Goal: Information Seeking & Learning: Learn about a topic

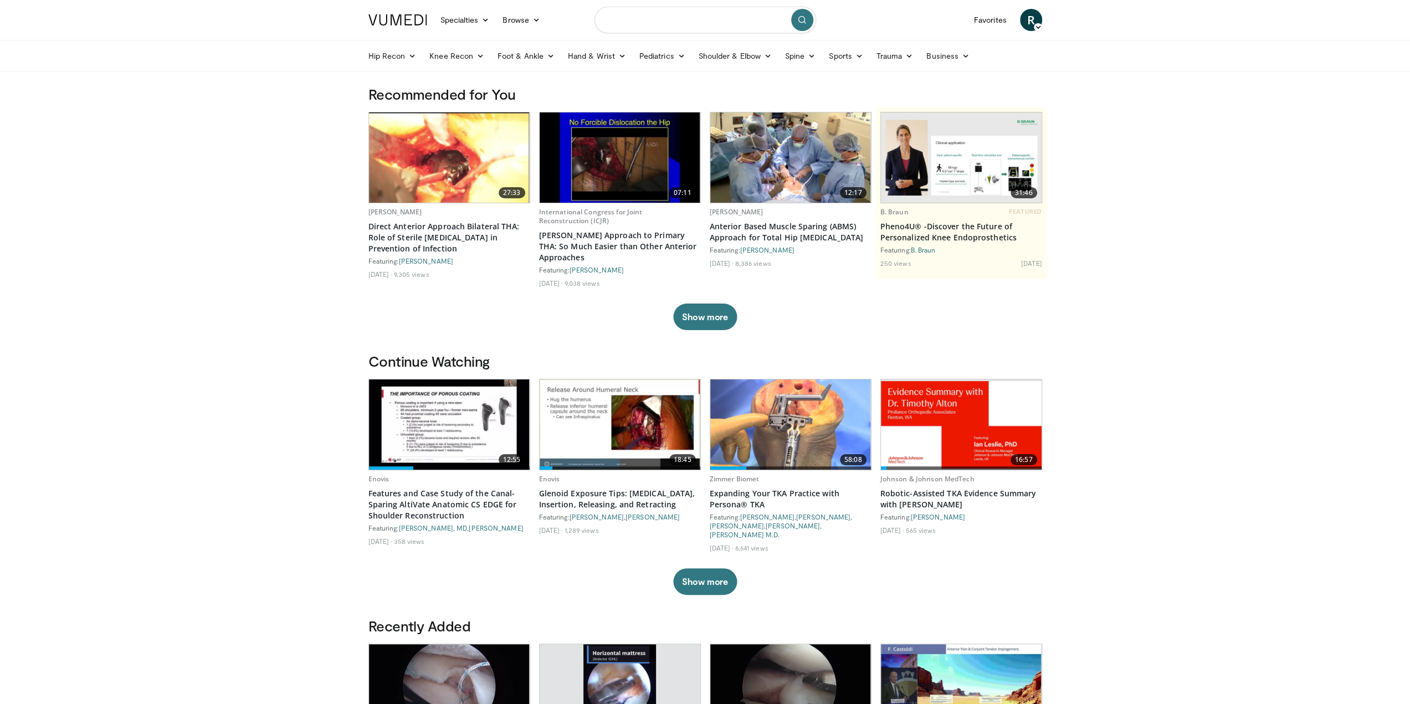
click at [688, 19] on input "Search topics, interventions" at bounding box center [705, 20] width 222 height 27
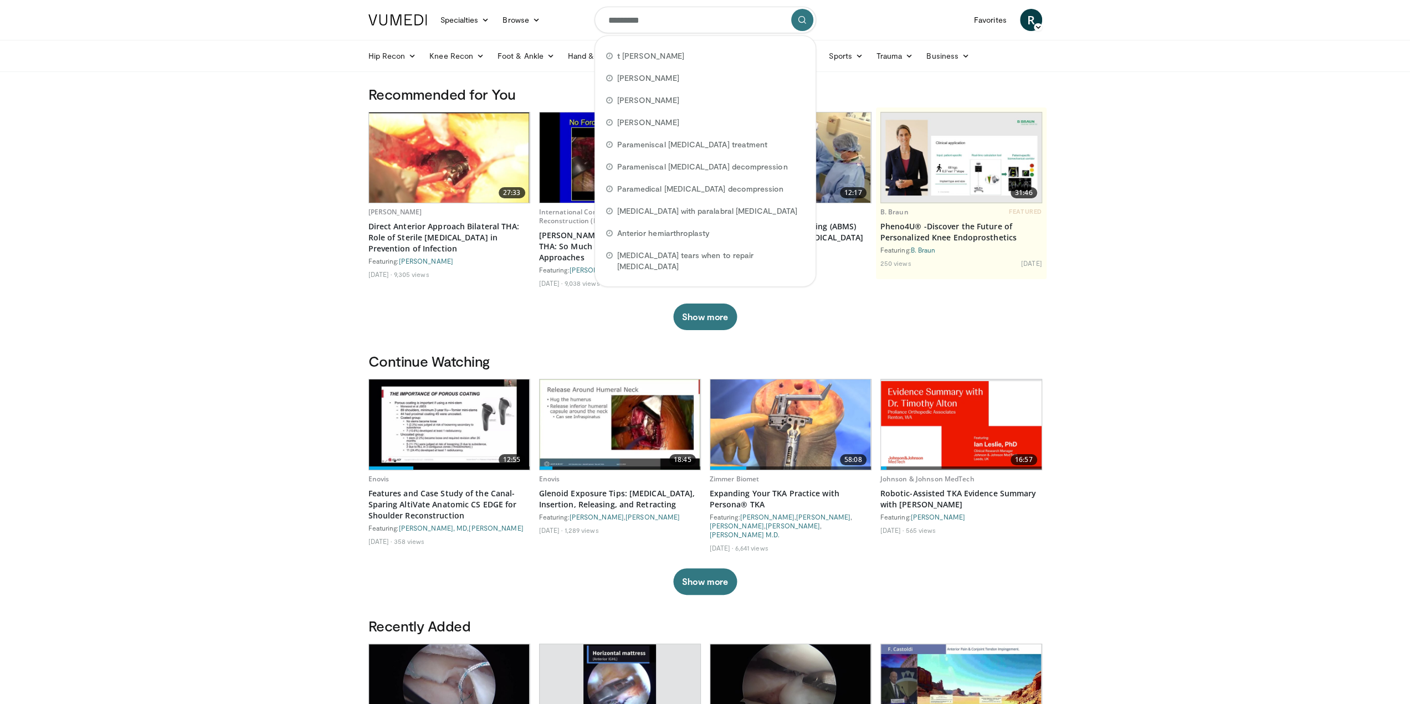
type input "**********"
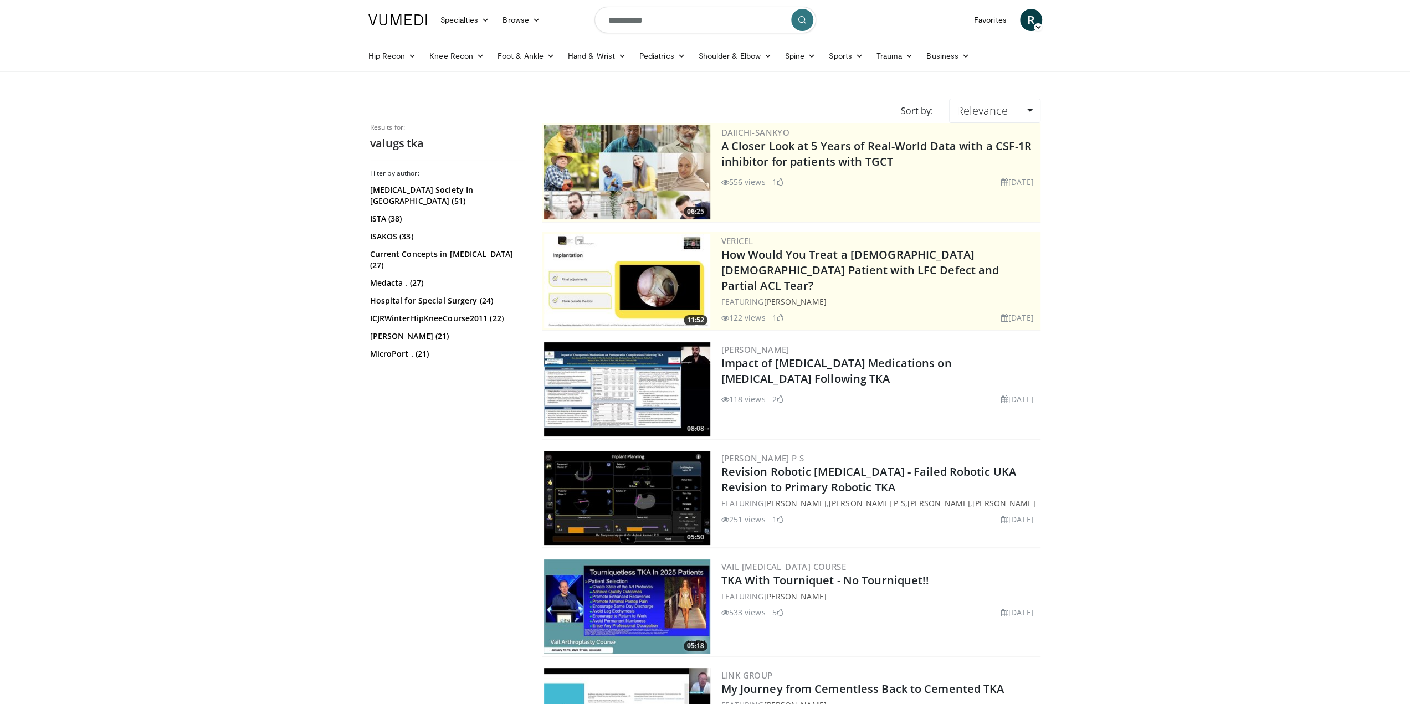
click at [779, 23] on form "**********" at bounding box center [705, 20] width 222 height 40
drag, startPoint x: 754, startPoint y: 20, endPoint x: 520, endPoint y: 25, distance: 234.3
click at [520, 25] on nav "Specialties Adult & Family Medicine Allergy, Asthma, Immunology Anesthesiology …" at bounding box center [705, 20] width 687 height 40
type input "**********"
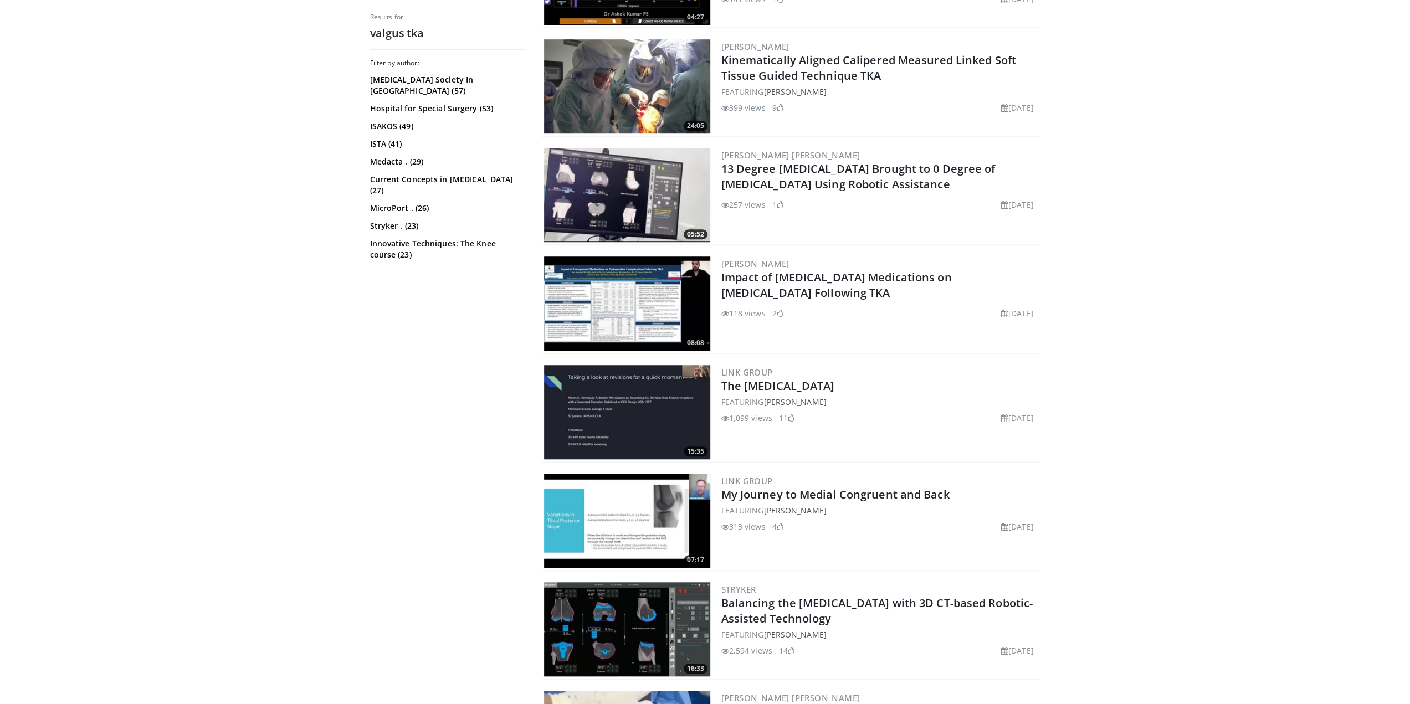
scroll to position [775, 0]
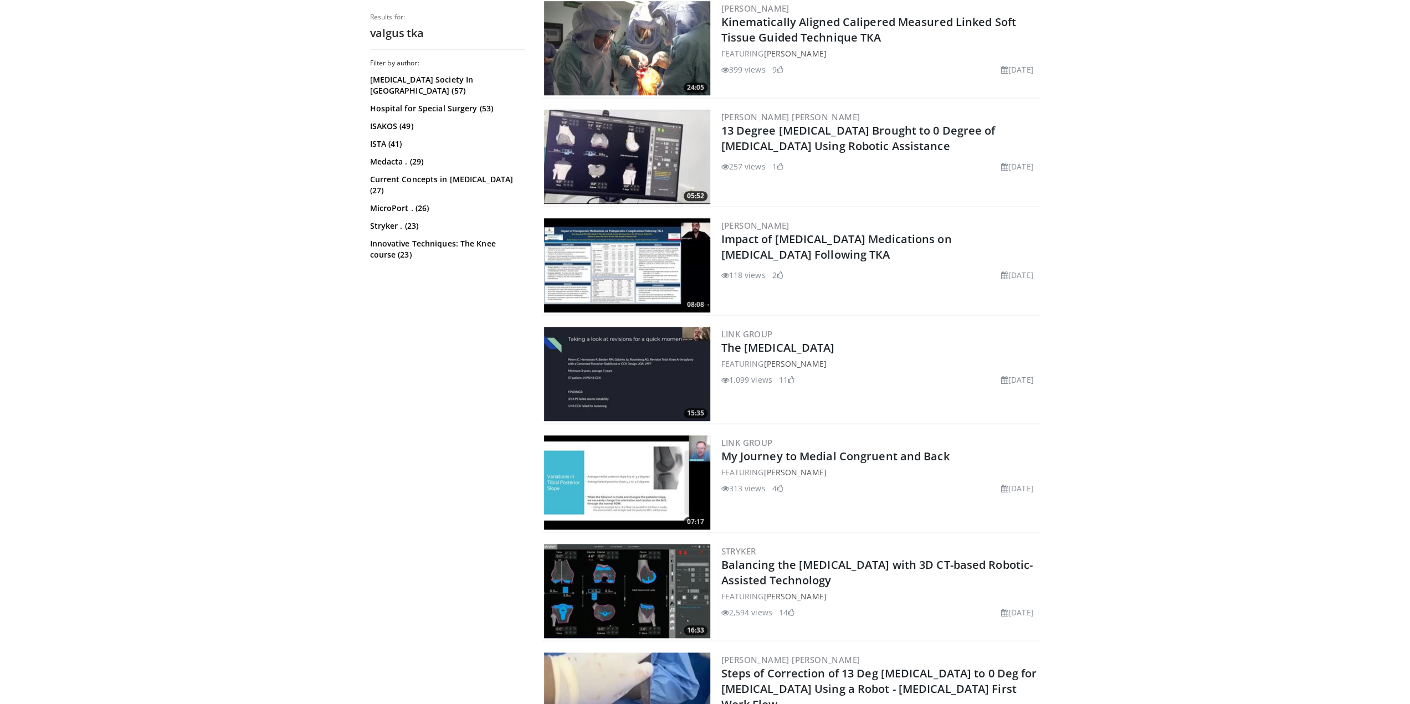
click at [658, 372] on img at bounding box center [627, 374] width 166 height 94
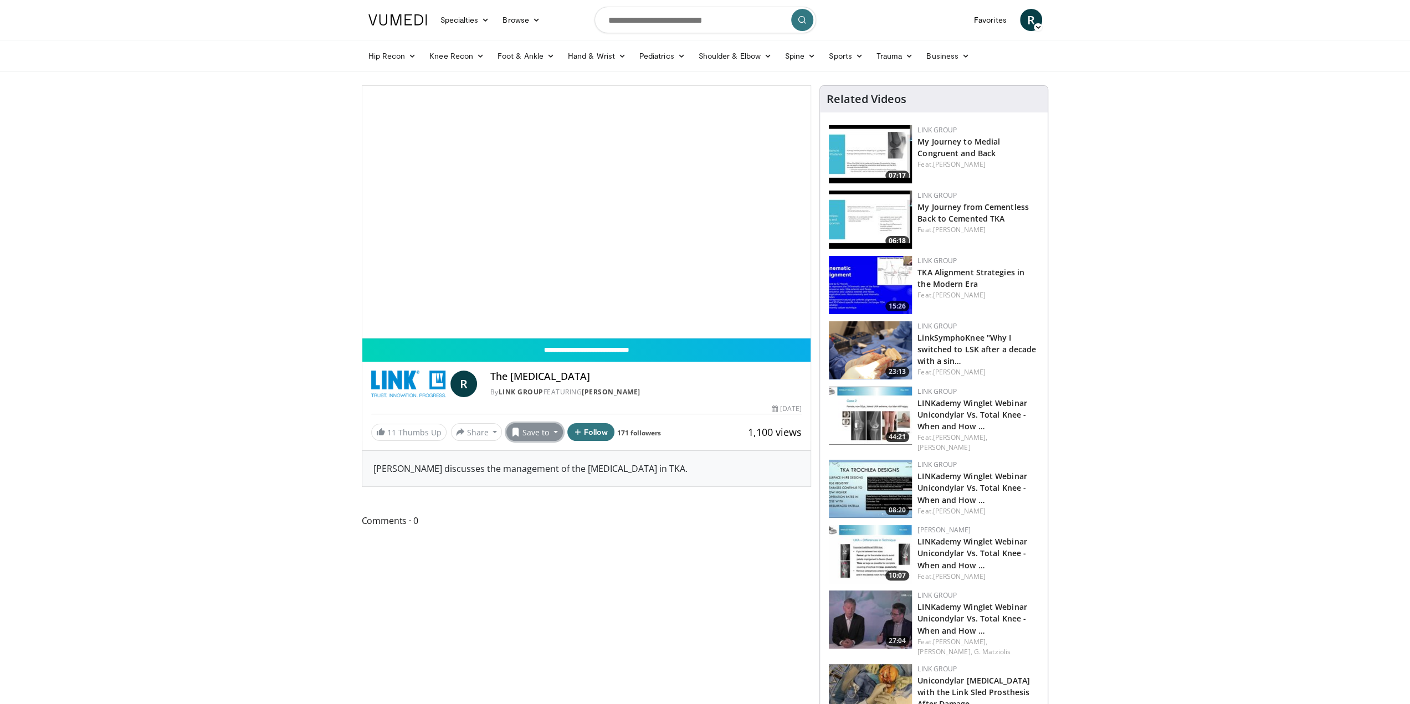
click at [543, 434] on button "Save to" at bounding box center [534, 432] width 56 height 18
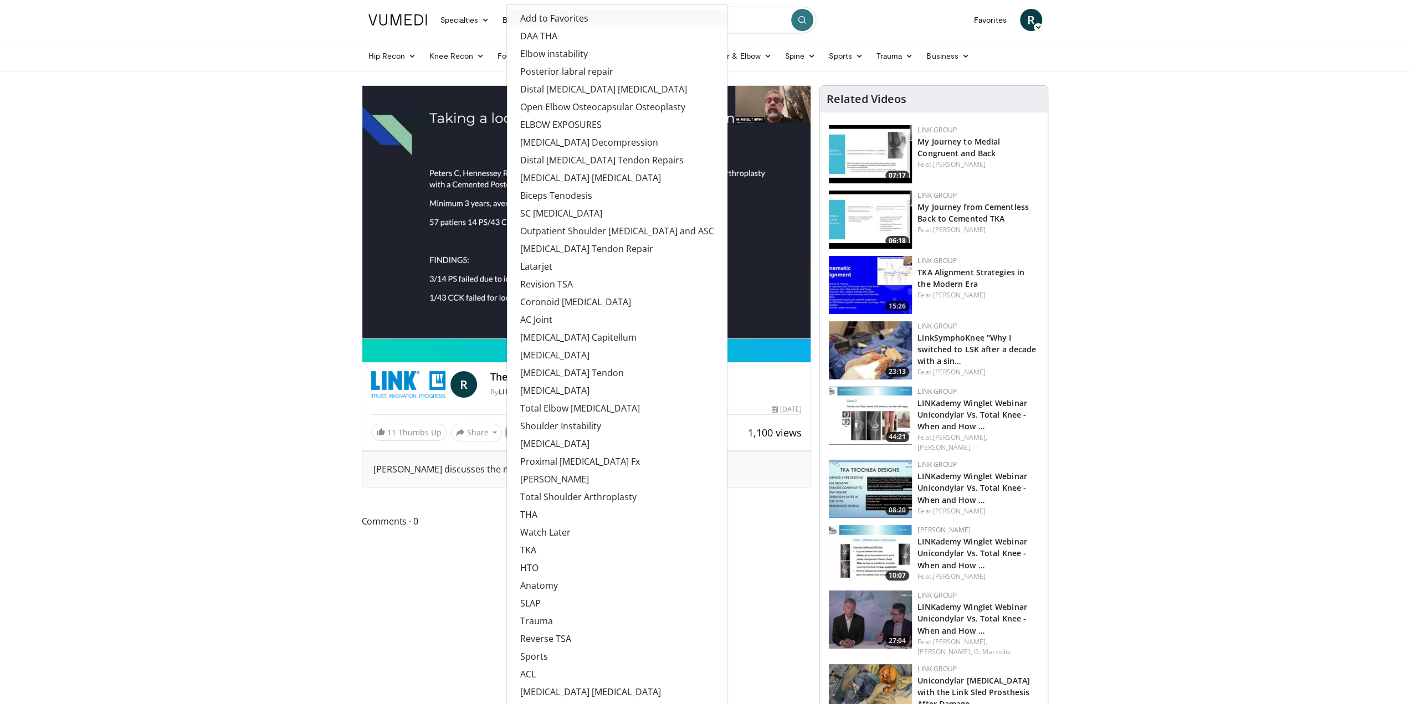
click at [543, 13] on span "Add to Favorites" at bounding box center [554, 18] width 68 height 12
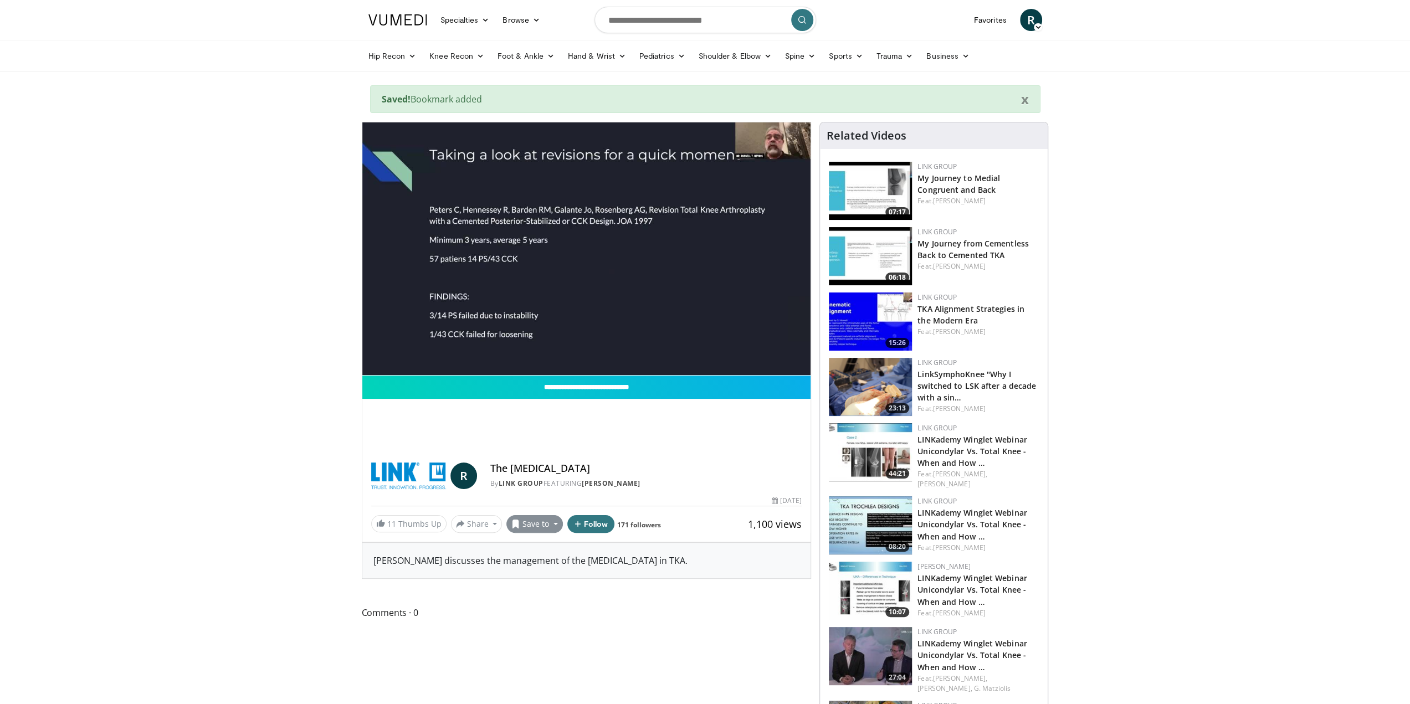
click at [547, 467] on h4 "The Valgus Knee" at bounding box center [645, 468] width 311 height 12
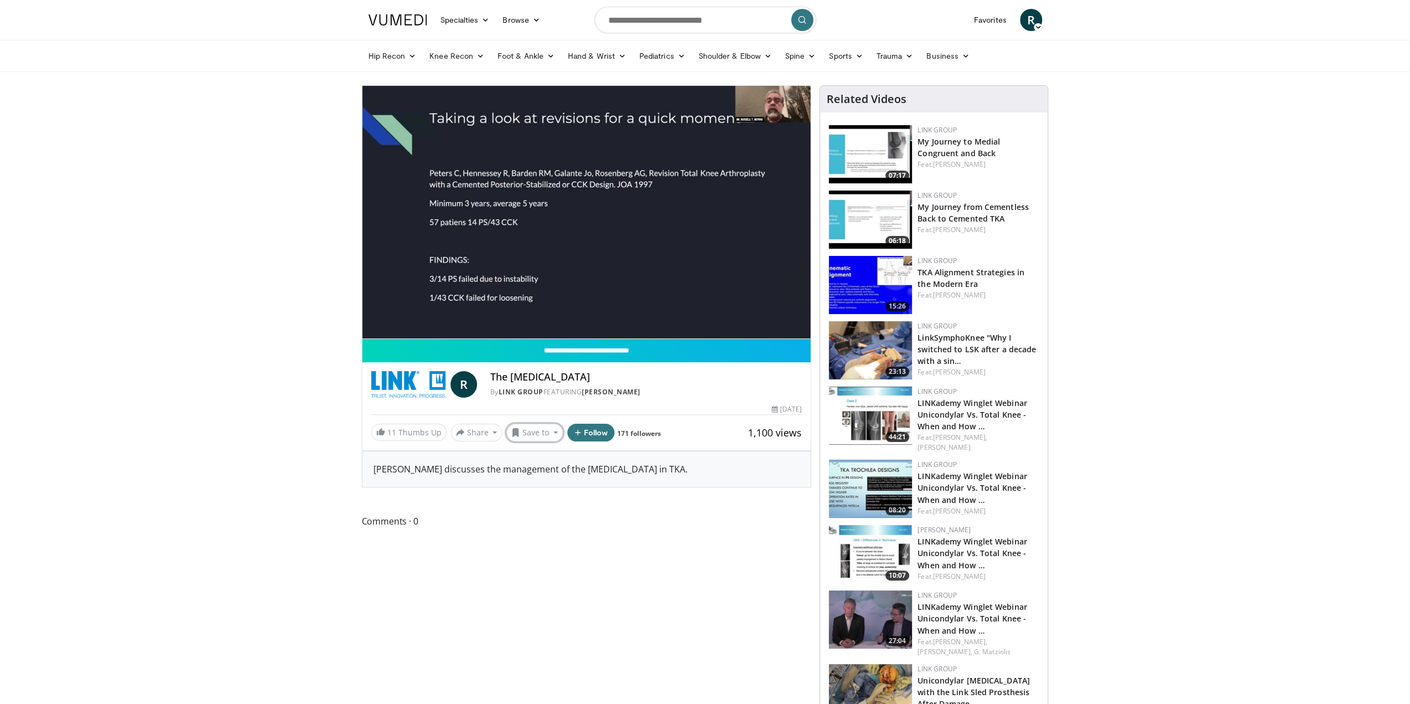
click at [548, 440] on div "**********" at bounding box center [587, 268] width 450 height 366
click at [554, 434] on button "Save to" at bounding box center [534, 433] width 56 height 18
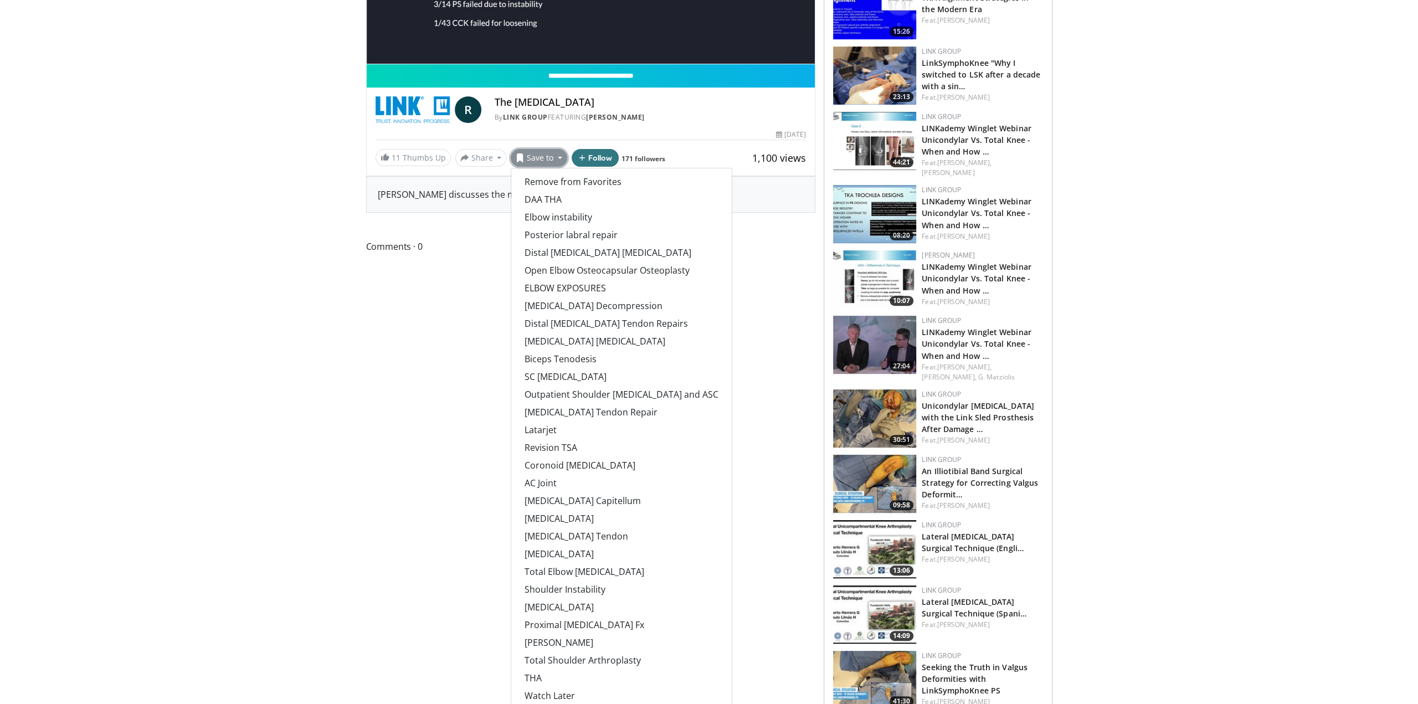
scroll to position [868, 0]
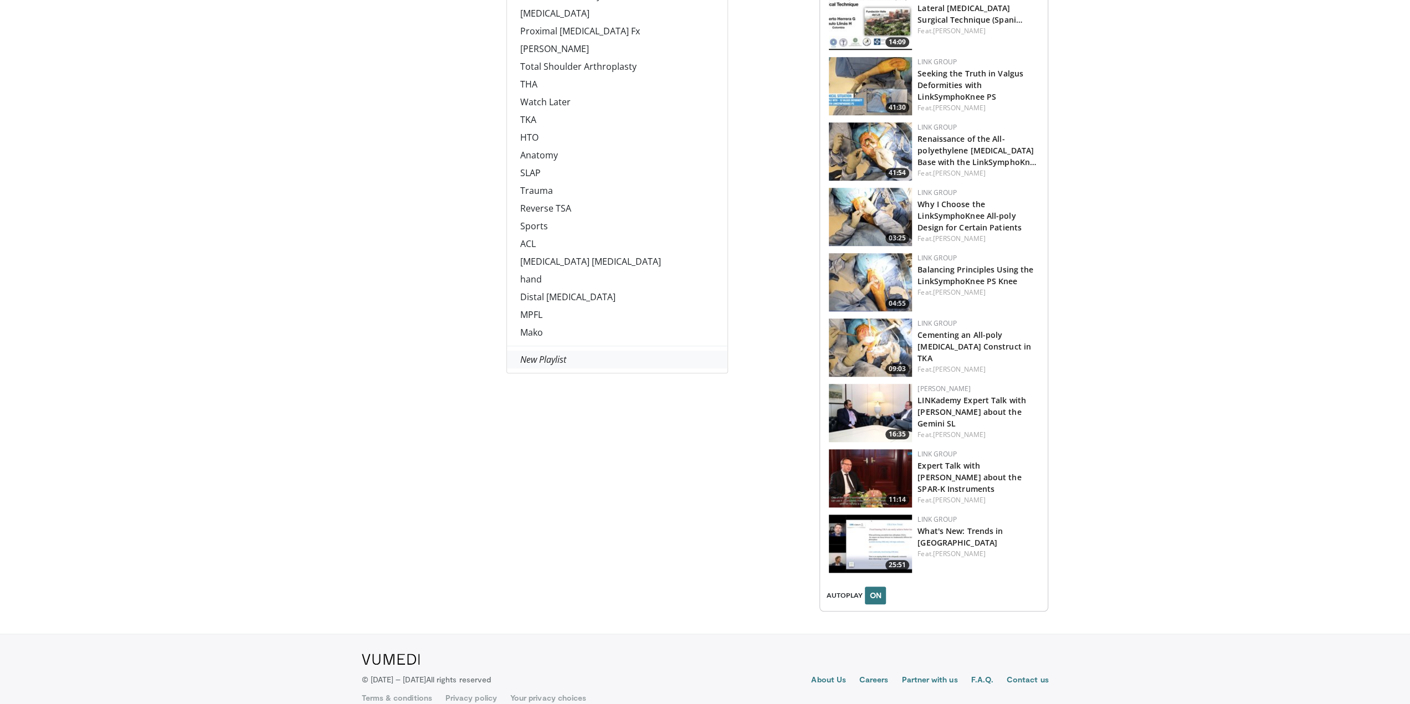
click at [543, 359] on em "New Playlist" at bounding box center [543, 359] width 46 height 12
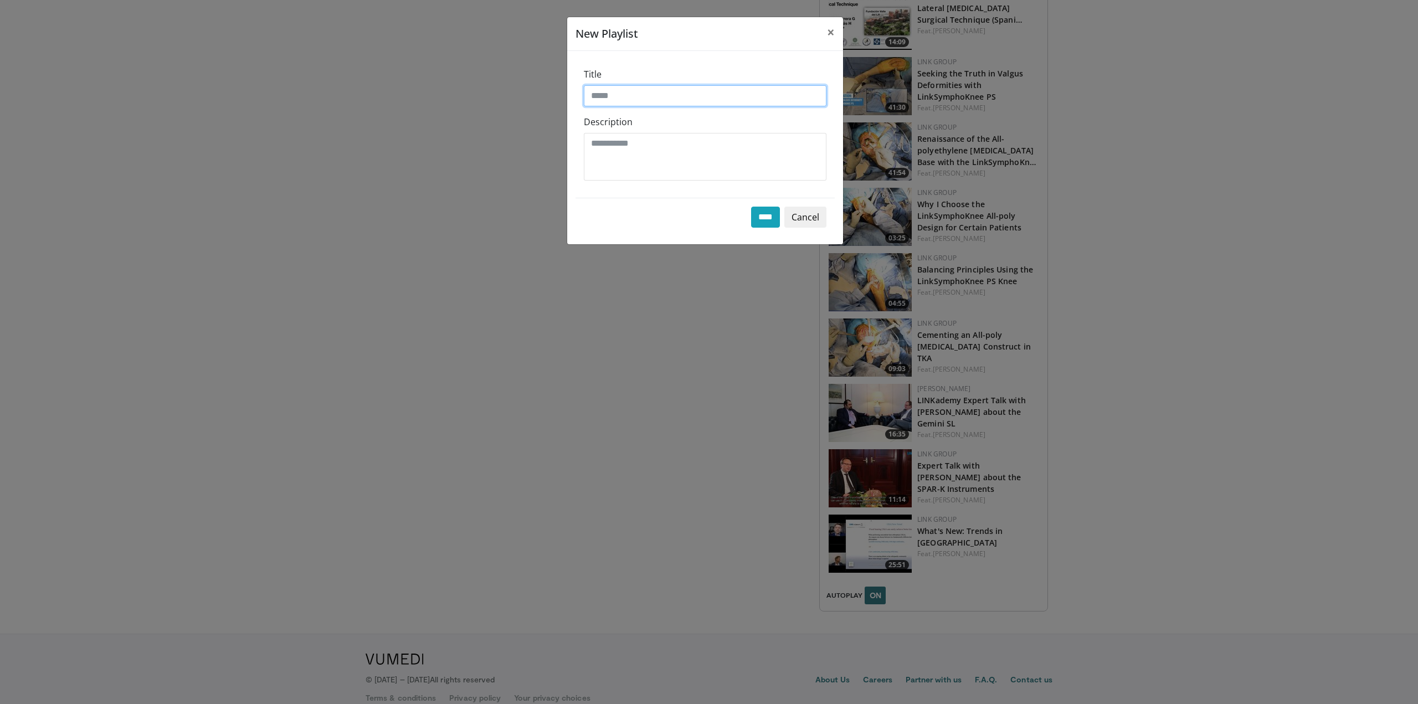
click at [606, 100] on input "Title" at bounding box center [705, 95] width 243 height 21
type input "**********"
click at [762, 218] on input "****" at bounding box center [765, 217] width 29 height 21
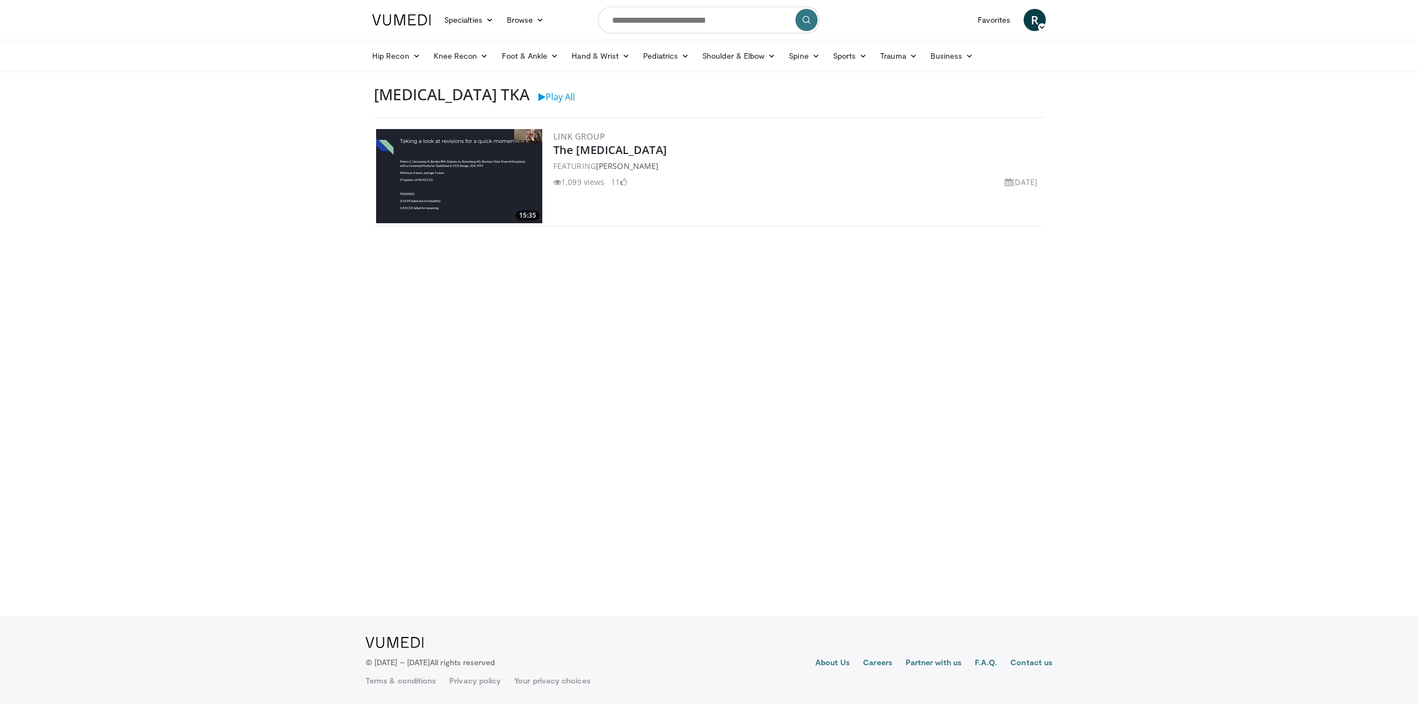
click at [454, 177] on img at bounding box center [459, 176] width 166 height 94
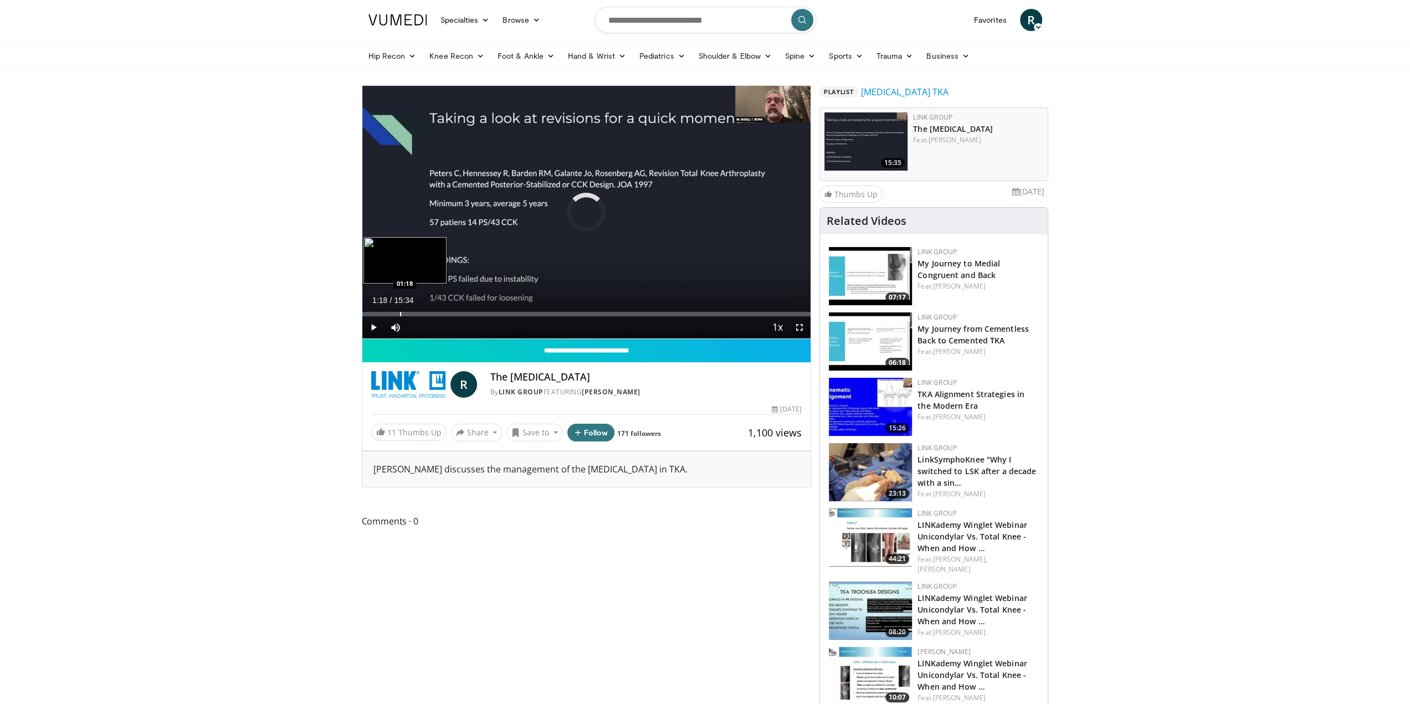
click at [400, 312] on div "Progress Bar" at bounding box center [400, 314] width 1 height 4
drag, startPoint x: 399, startPoint y: 312, endPoint x: 387, endPoint y: 311, distance: 12.3
click at [387, 311] on div "Loaded : 0.00% 01:00 00:58" at bounding box center [586, 311] width 449 height 11
click at [798, 327] on span "Video Player" at bounding box center [799, 327] width 22 height 22
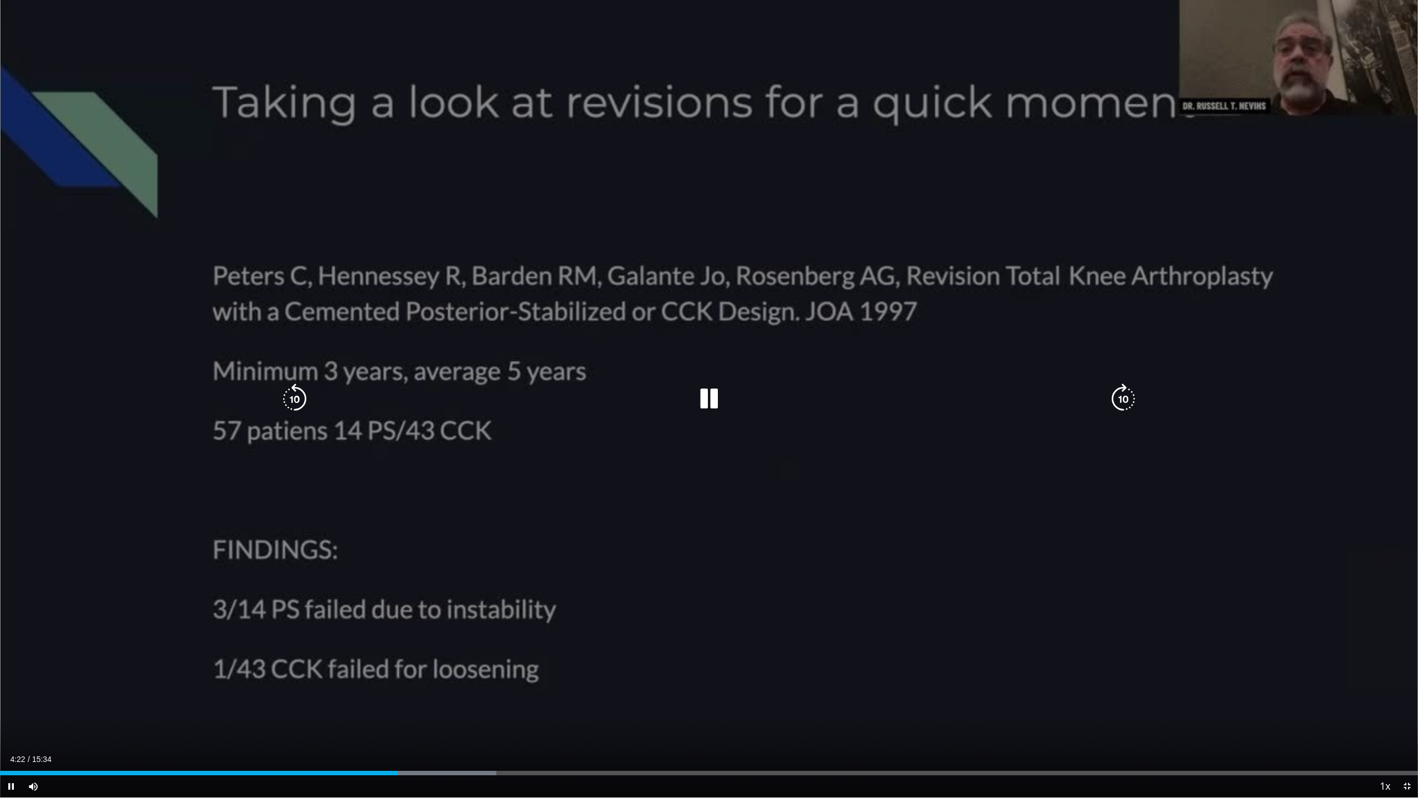
click at [706, 399] on icon "Video Player" at bounding box center [708, 398] width 31 height 31
click at [780, 579] on div "30 seconds Tap to unmute" at bounding box center [709, 398] width 1418 height 797
click at [761, 573] on div "30 seconds Tap to unmute" at bounding box center [709, 398] width 1418 height 797
click at [709, 401] on icon "Video Player" at bounding box center [708, 398] width 31 height 31
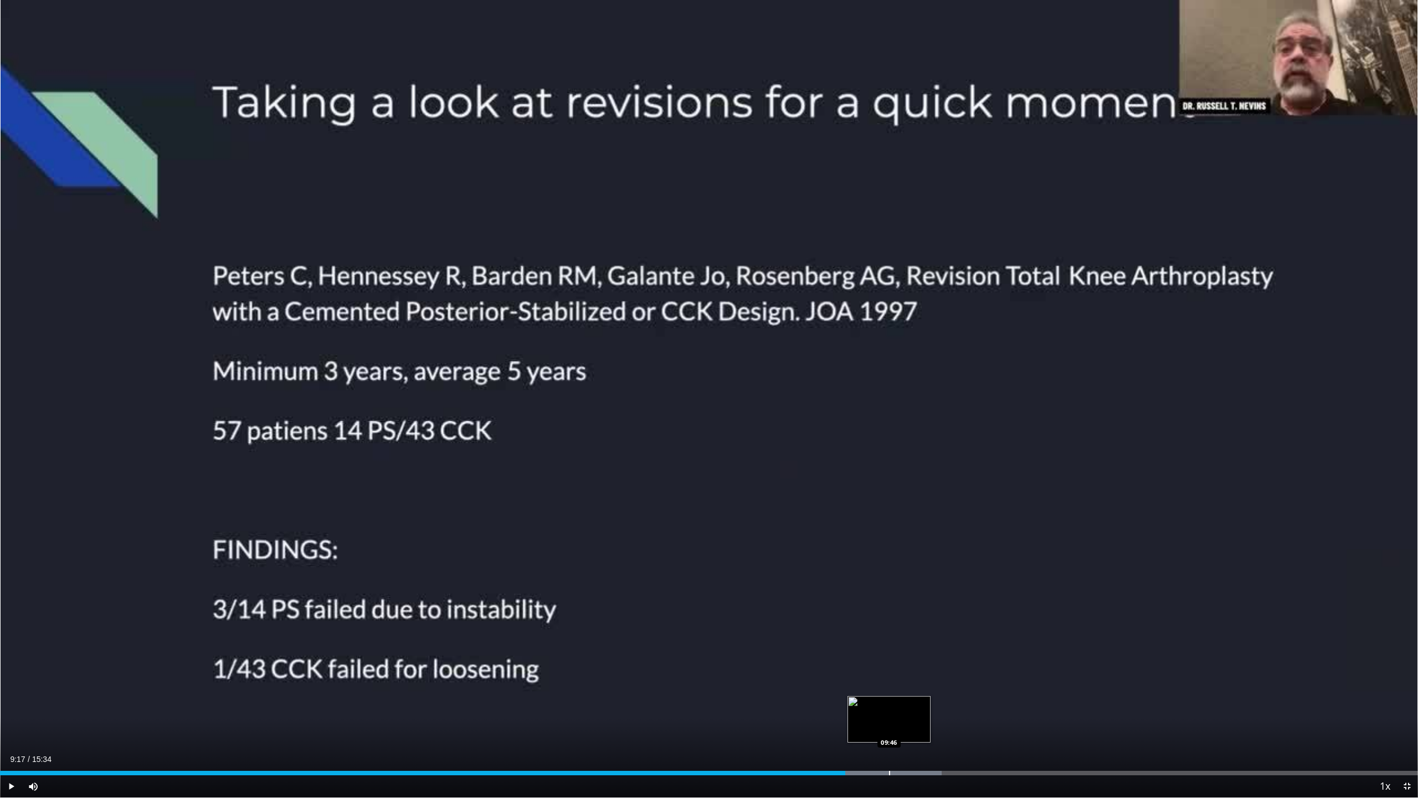
click at [1309, 703] on div "Loaded : 66.39% 09:17 09:46" at bounding box center [709, 769] width 1418 height 11
click at [400, 703] on div "Loaded : 99.58% 14:22 04:25" at bounding box center [709, 769] width 1418 height 11
drag, startPoint x: 398, startPoint y: 769, endPoint x: 342, endPoint y: 779, distance: 56.3
click at [342, 703] on div "Current Time 4:21 / Duration 15:34 Play Skip Backward Skip Forward Mute 0% Load…" at bounding box center [709, 786] width 1418 height 22
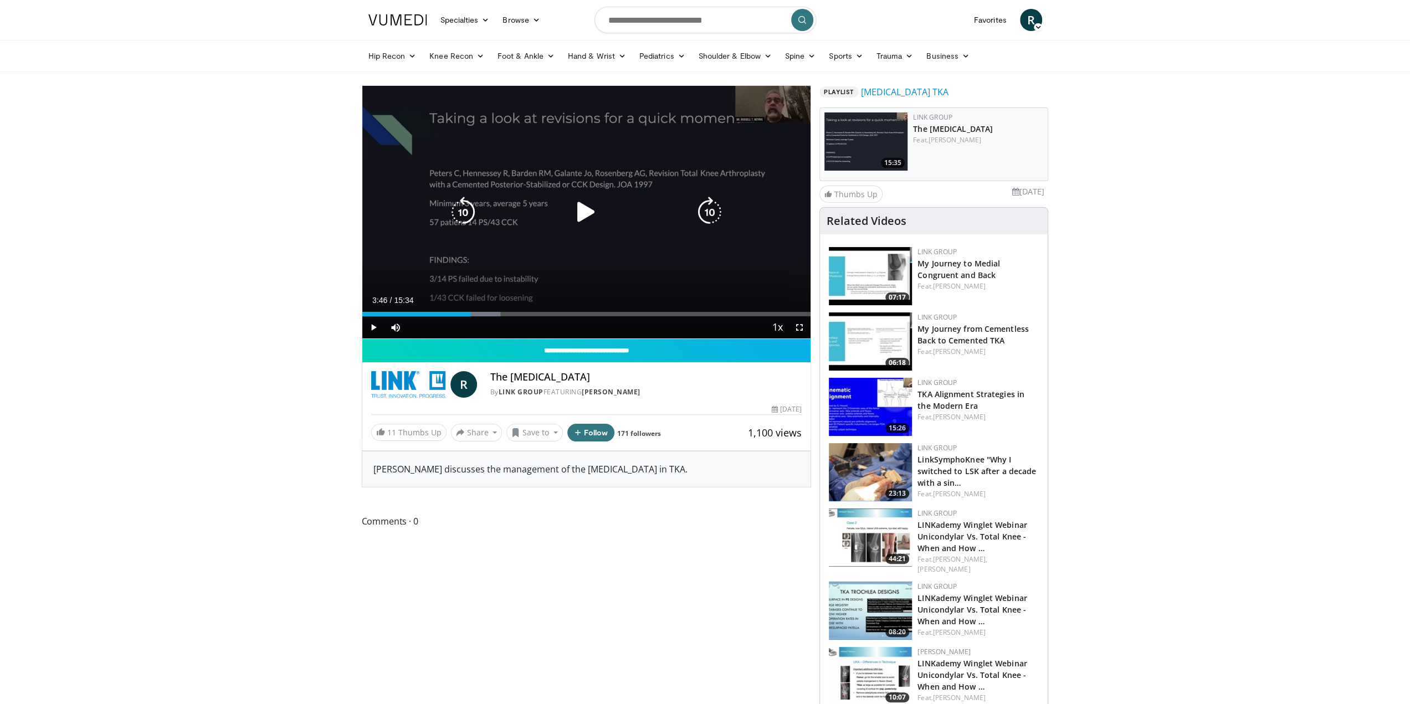
click at [555, 224] on div "70 seconds Tap to unmute" at bounding box center [586, 212] width 449 height 253
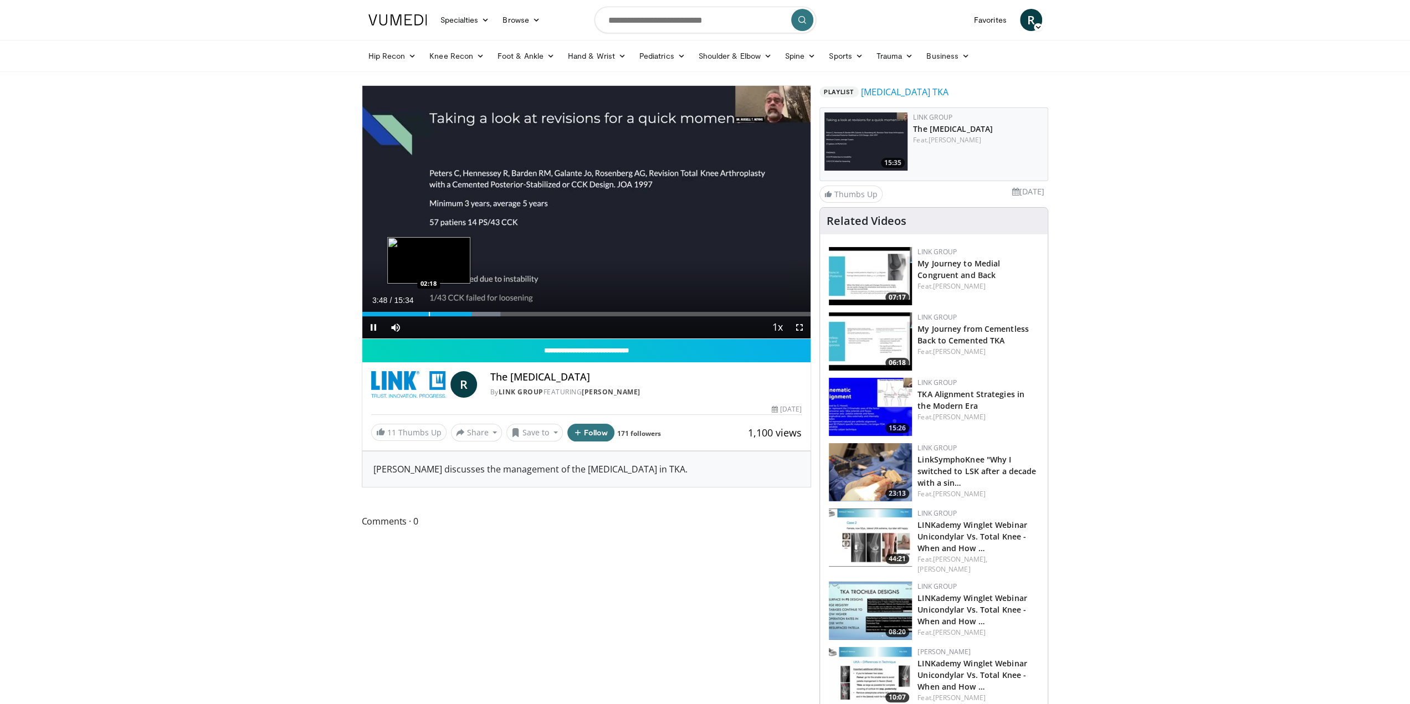
click at [428, 310] on div "Loaded : 30.76% 03:48 02:18" at bounding box center [586, 311] width 449 height 11
click at [405, 312] on div "Loaded : 20.34% 02:19 01:34" at bounding box center [586, 314] width 449 height 4
drag, startPoint x: 409, startPoint y: 311, endPoint x: 453, endPoint y: 309, distance: 44.4
click at [453, 309] on div "Loaded : 22.28% 03:10 03:09" at bounding box center [586, 311] width 449 height 11
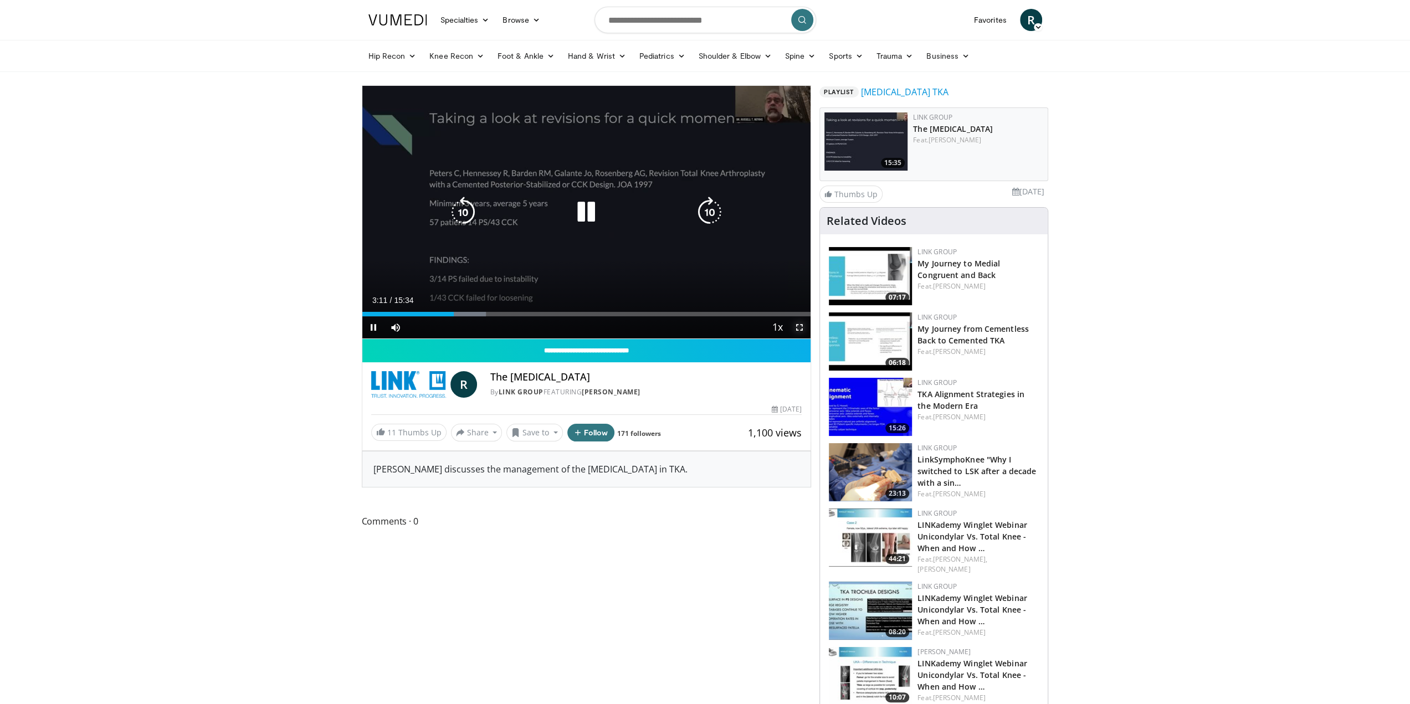
drag, startPoint x: 804, startPoint y: 326, endPoint x: 803, endPoint y: 393, distance: 67.0
click at [803, 326] on span "Video Player" at bounding box center [799, 327] width 22 height 22
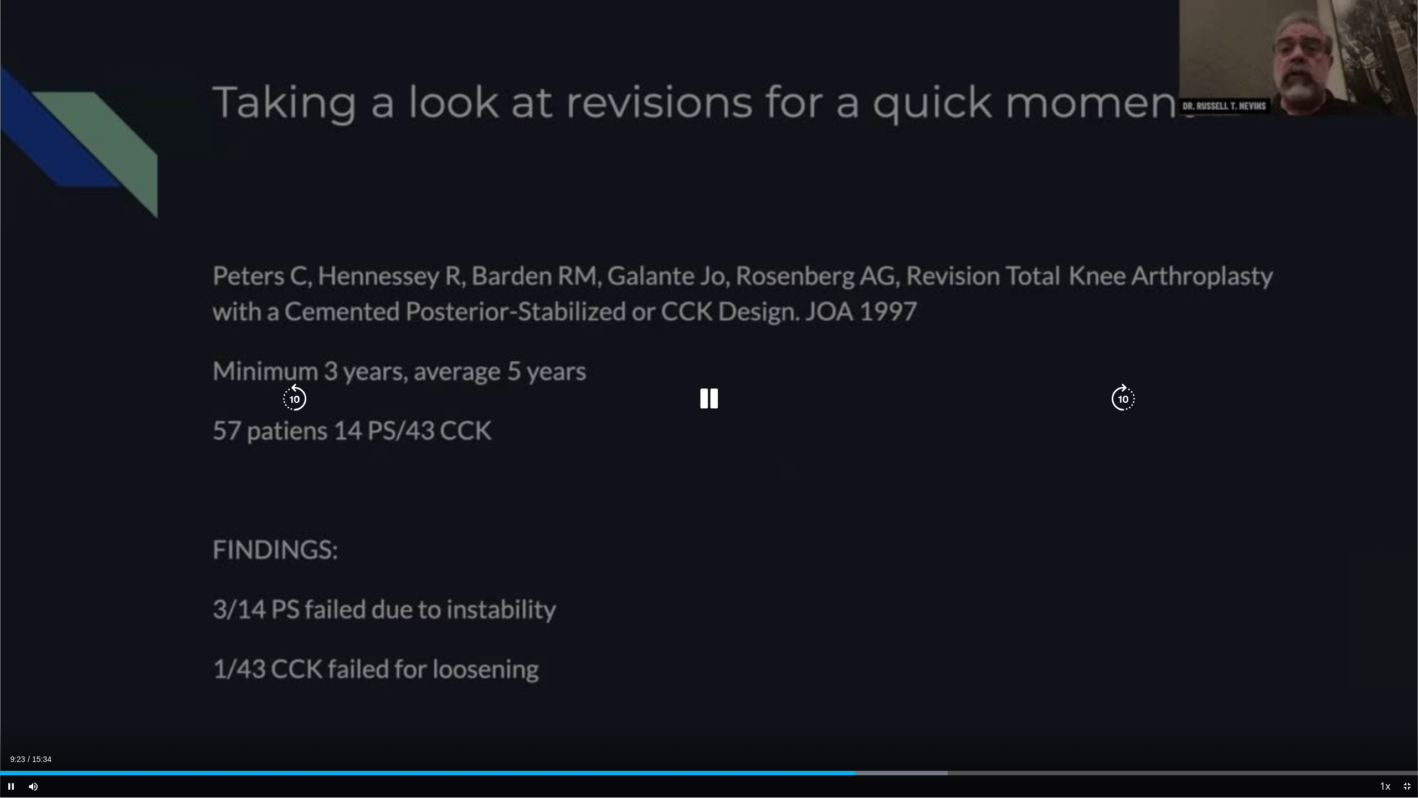
click at [709, 397] on icon "Video Player" at bounding box center [708, 398] width 31 height 31
click at [715, 396] on icon "Video Player" at bounding box center [708, 398] width 31 height 31
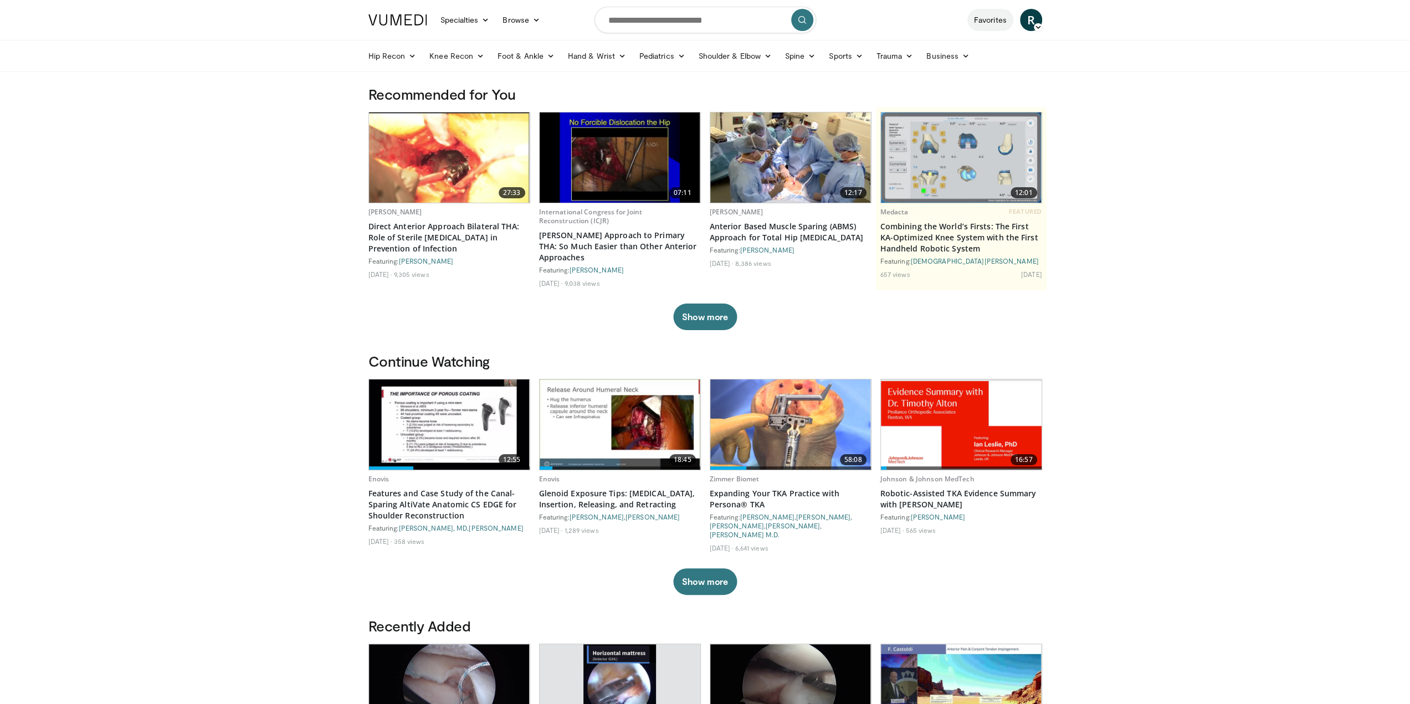
click at [986, 19] on link "Favorites" at bounding box center [990, 20] width 46 height 22
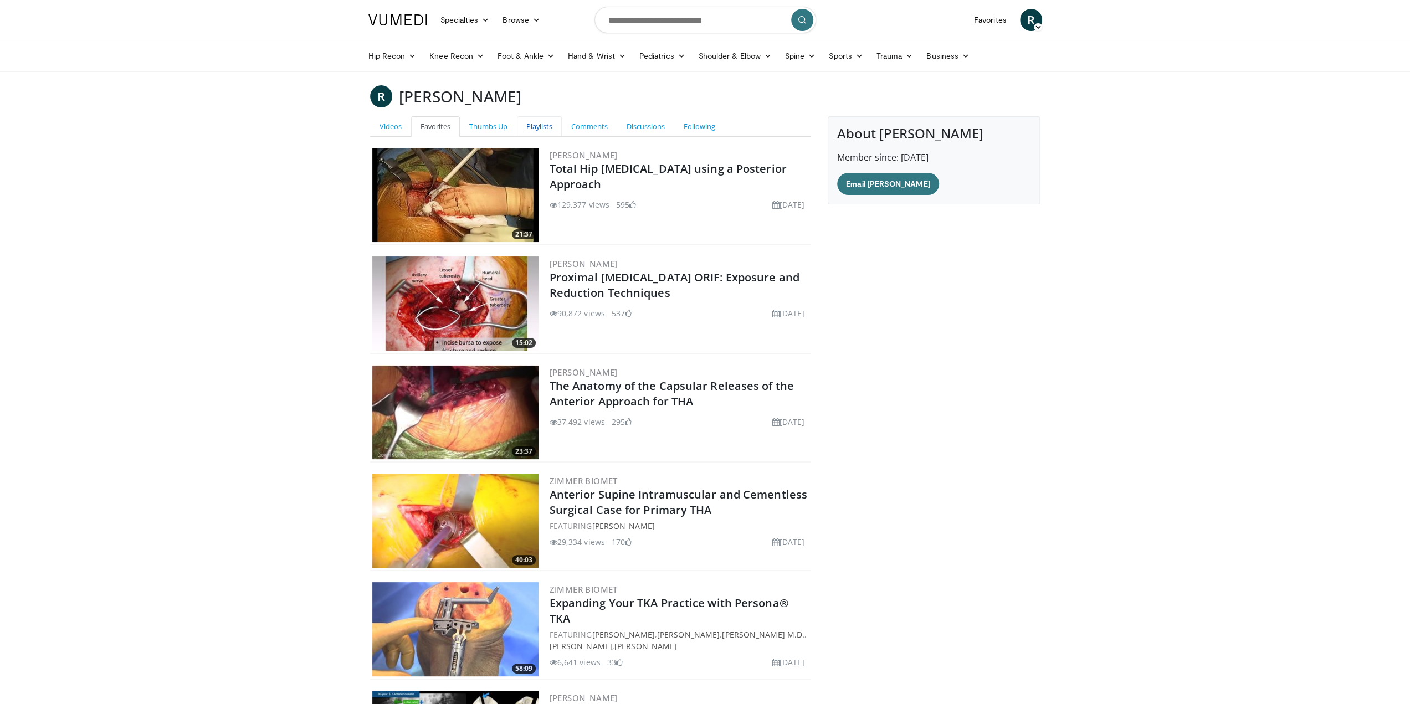
click at [544, 127] on link "Playlists" at bounding box center [539, 126] width 45 height 20
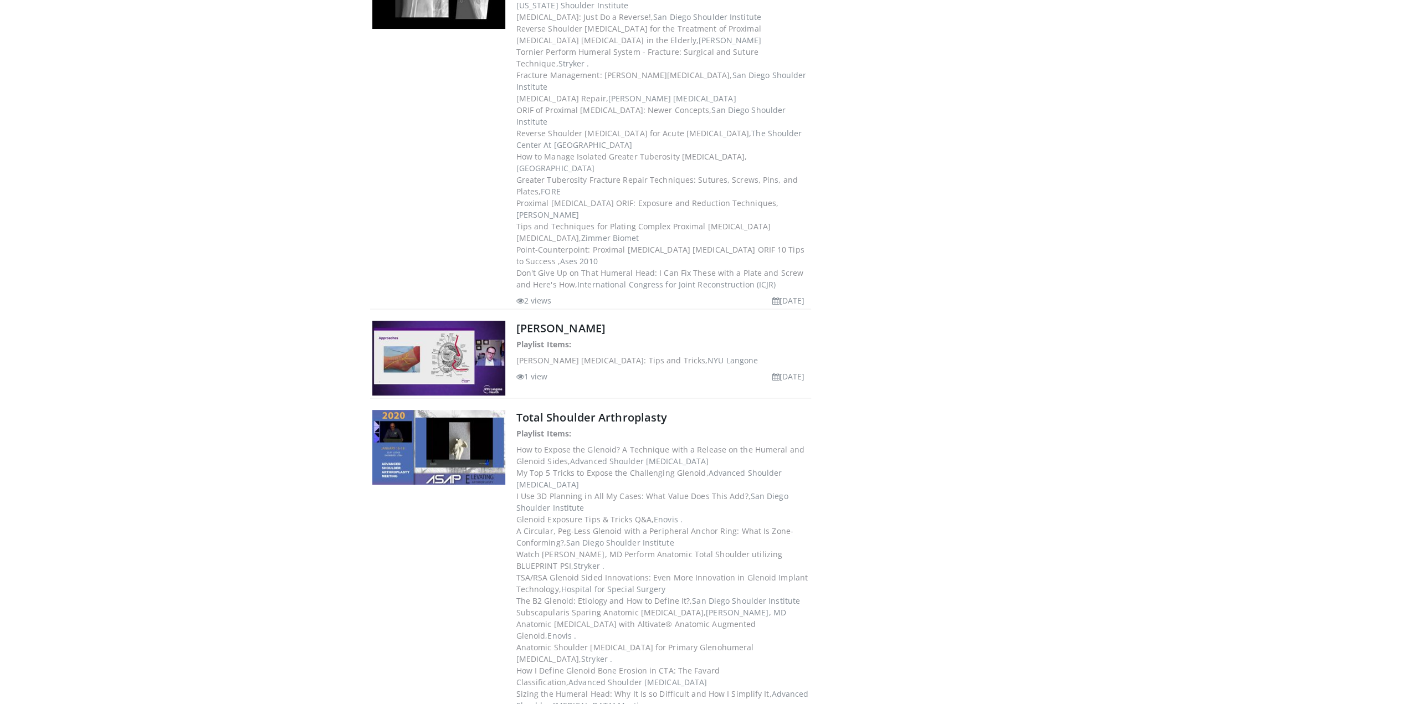
scroll to position [4763, 0]
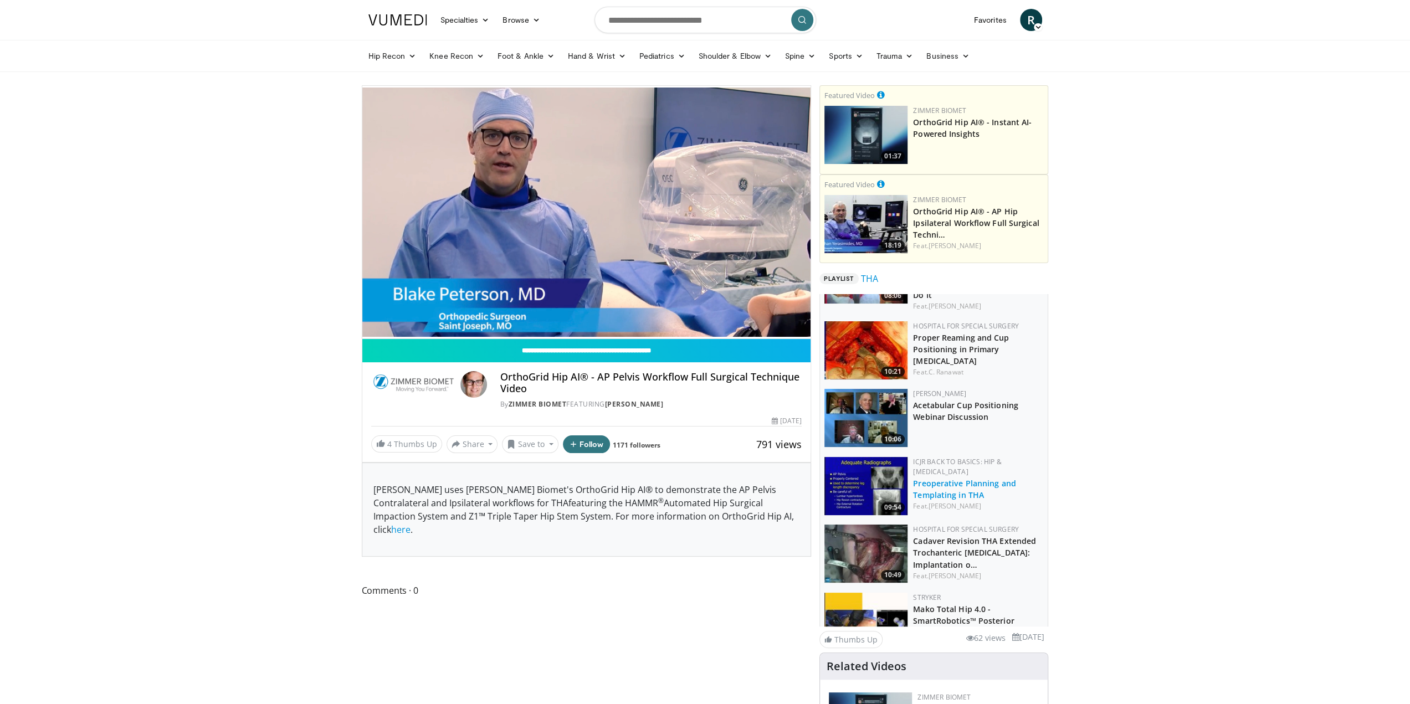
scroll to position [942, 0]
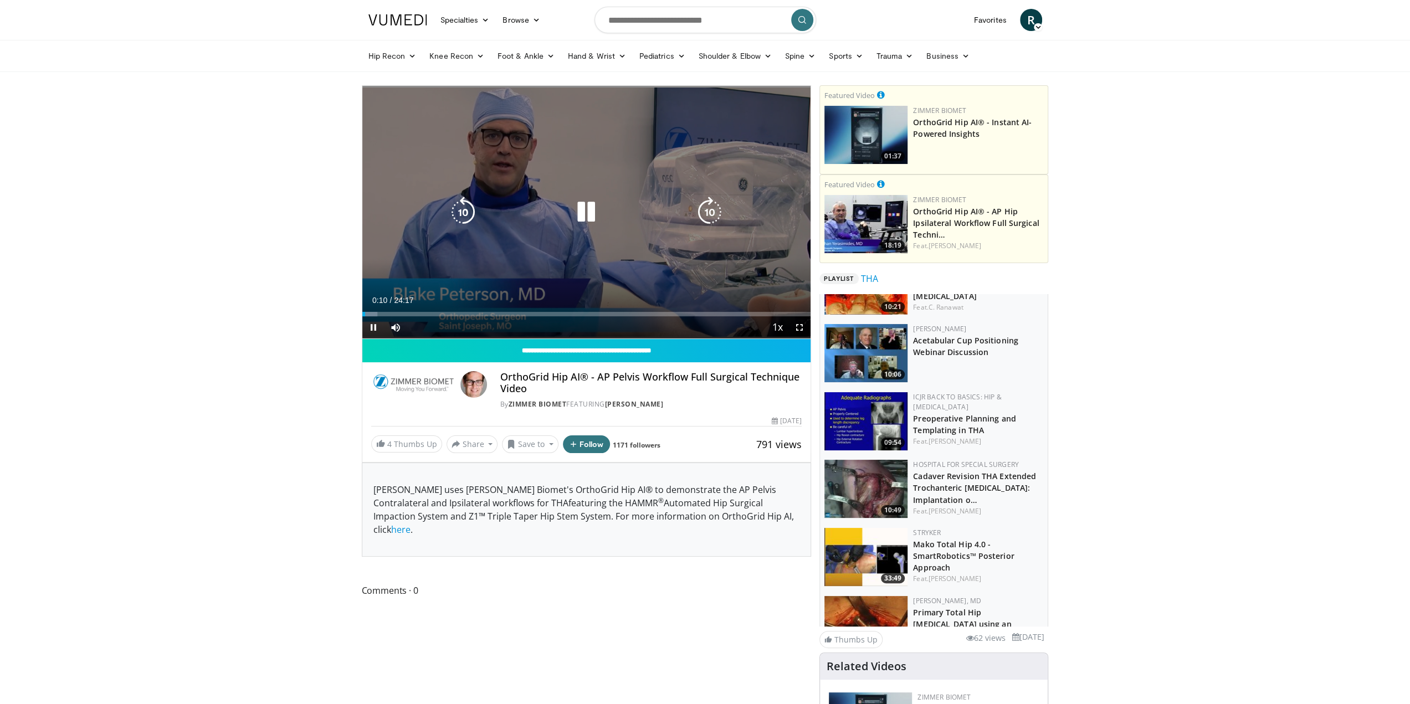
click at [650, 218] on div "Video Player" at bounding box center [585, 212] width 269 height 22
click at [588, 212] on icon "Video Player" at bounding box center [585, 212] width 31 height 31
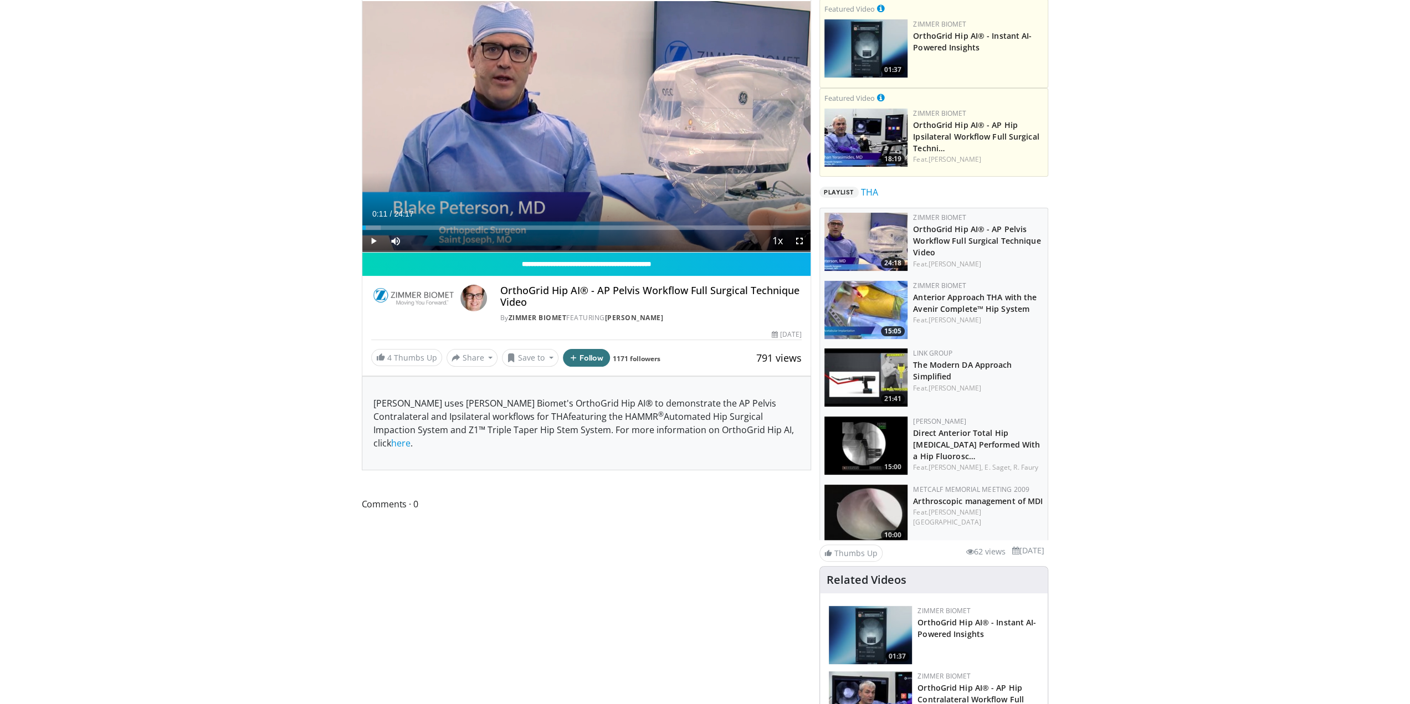
scroll to position [0, 0]
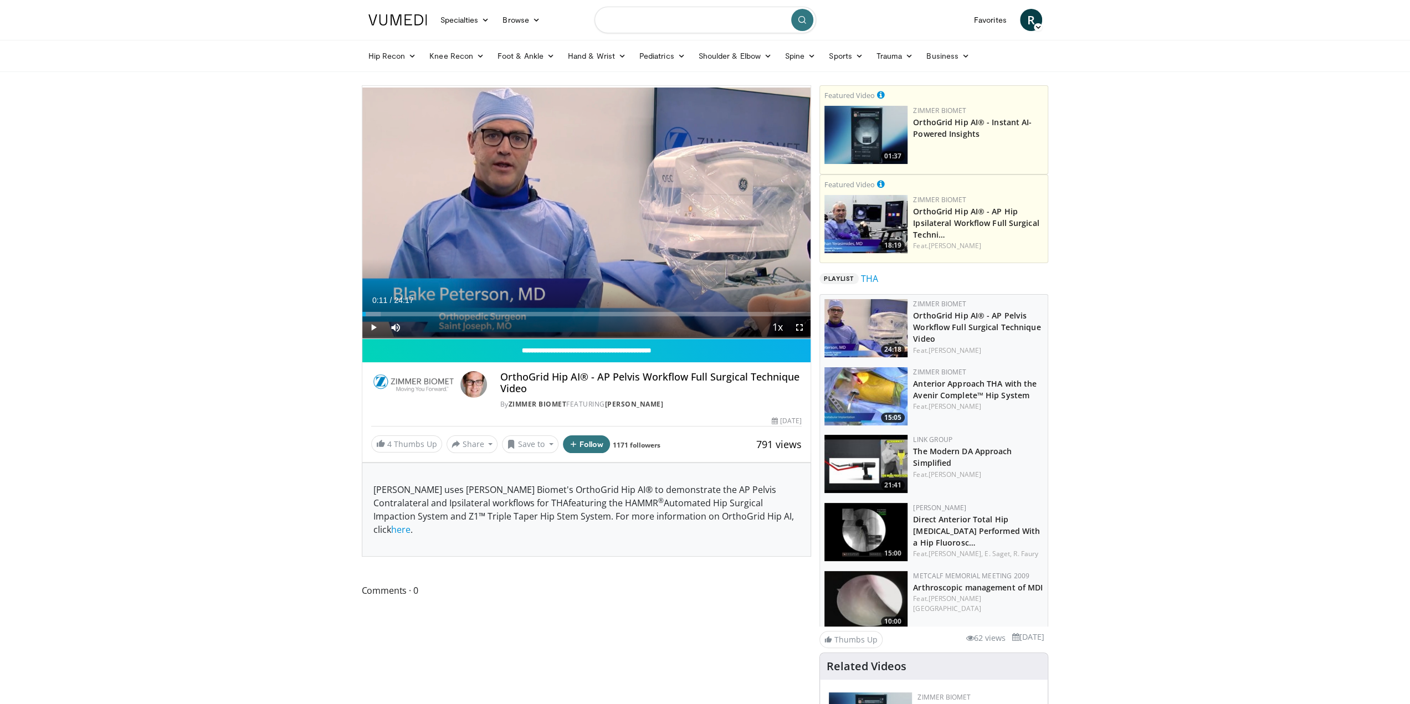
drag, startPoint x: 724, startPoint y: 16, endPoint x: 719, endPoint y: 23, distance: 8.8
click at [722, 17] on input "Search topics, interventions" at bounding box center [705, 20] width 222 height 27
type input "**********"
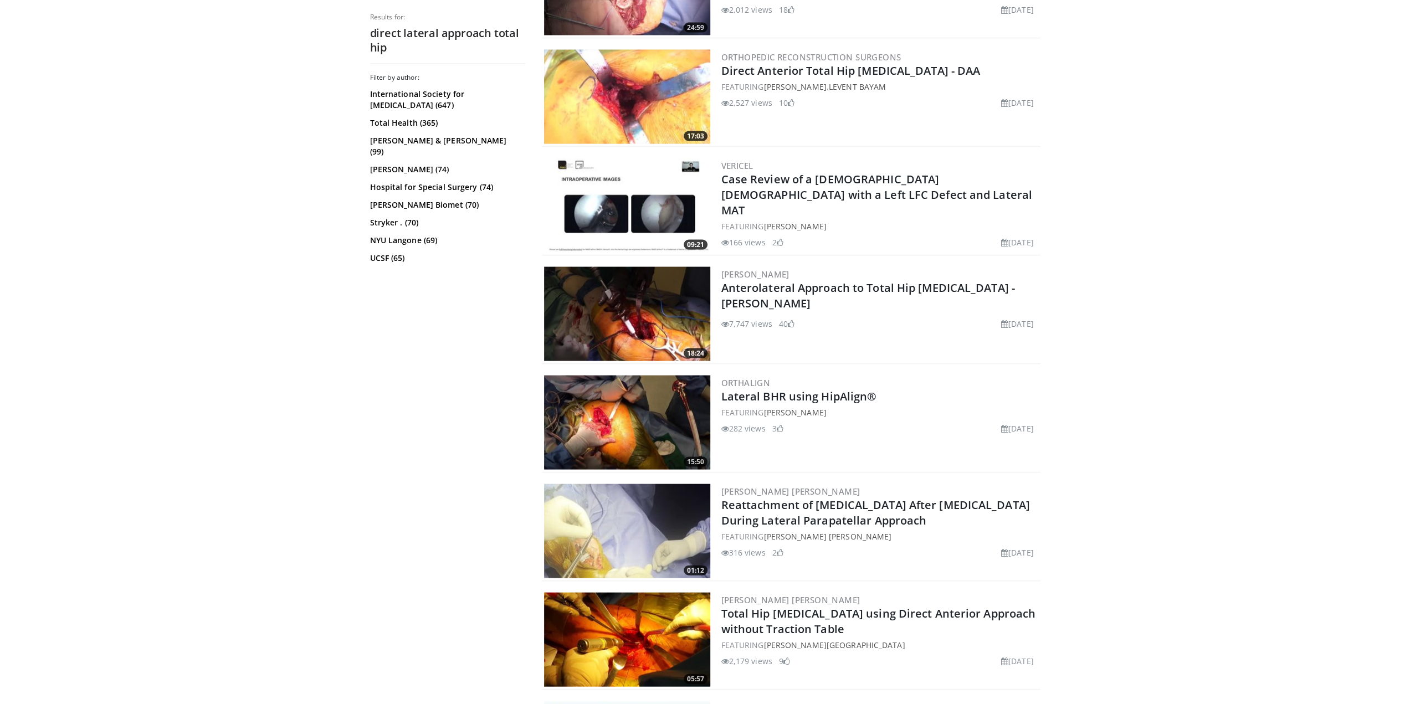
scroll to position [2271, 0]
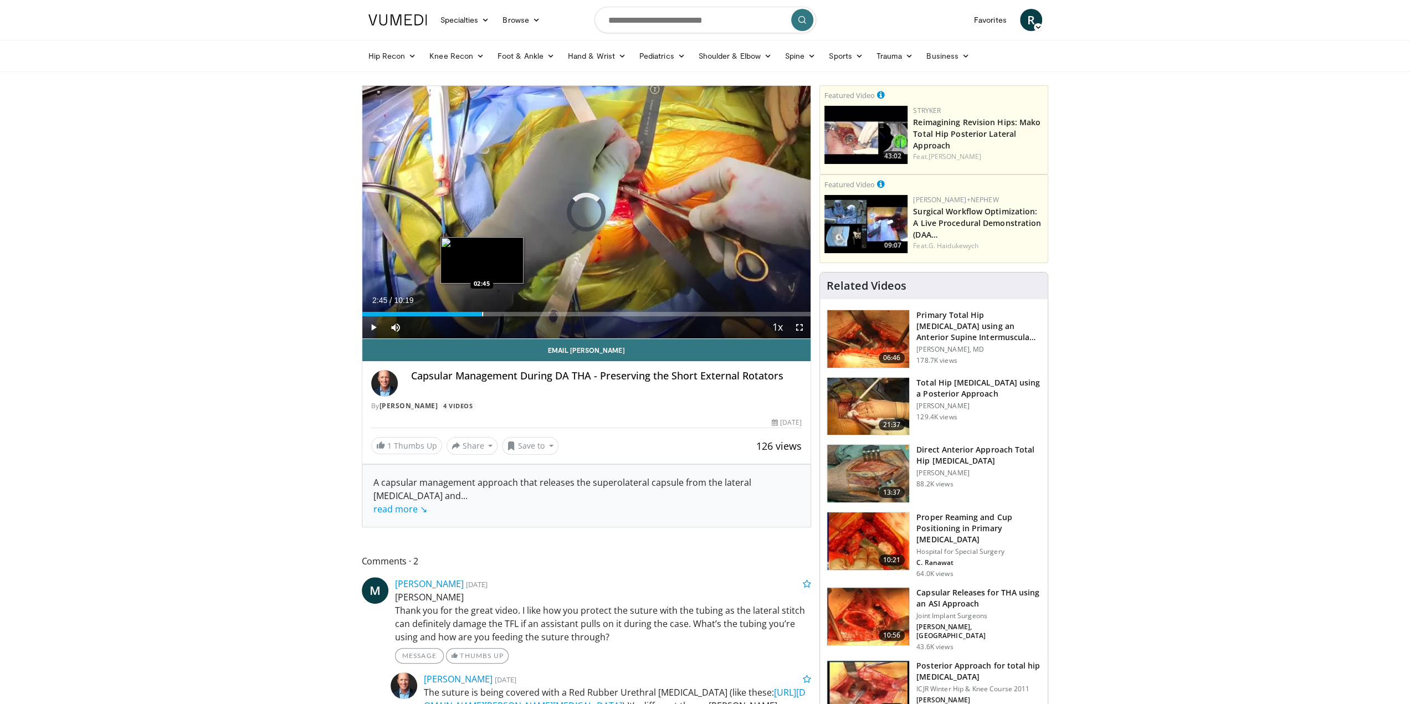
click at [482, 312] on div "Progress Bar" at bounding box center [482, 314] width 1 height 4
click at [510, 318] on video-js "**********" at bounding box center [586, 212] width 449 height 253
click at [608, 314] on div "Progress Bar" at bounding box center [608, 314] width 1 height 4
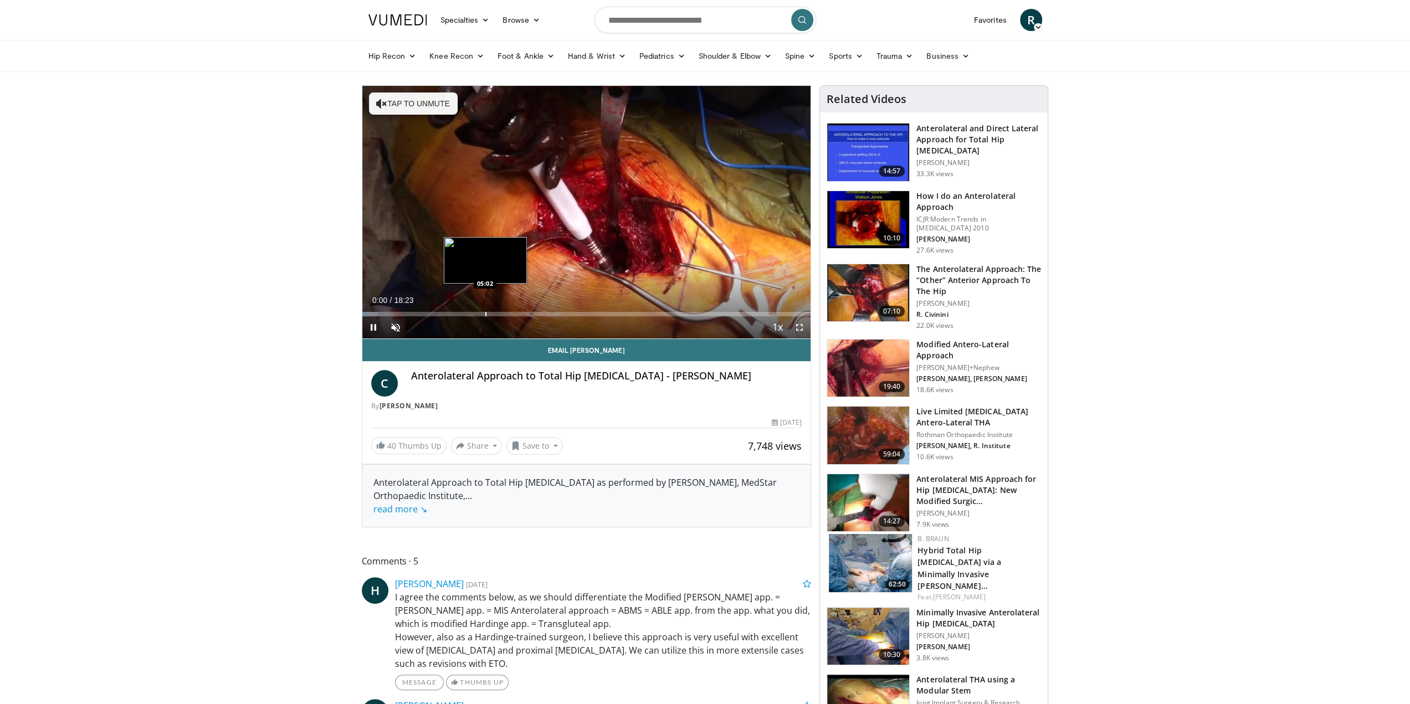
click at [485, 312] on div "Progress Bar" at bounding box center [485, 314] width 1 height 4
click at [459, 315] on div "Progress Bar" at bounding box center [459, 314] width 1 height 4
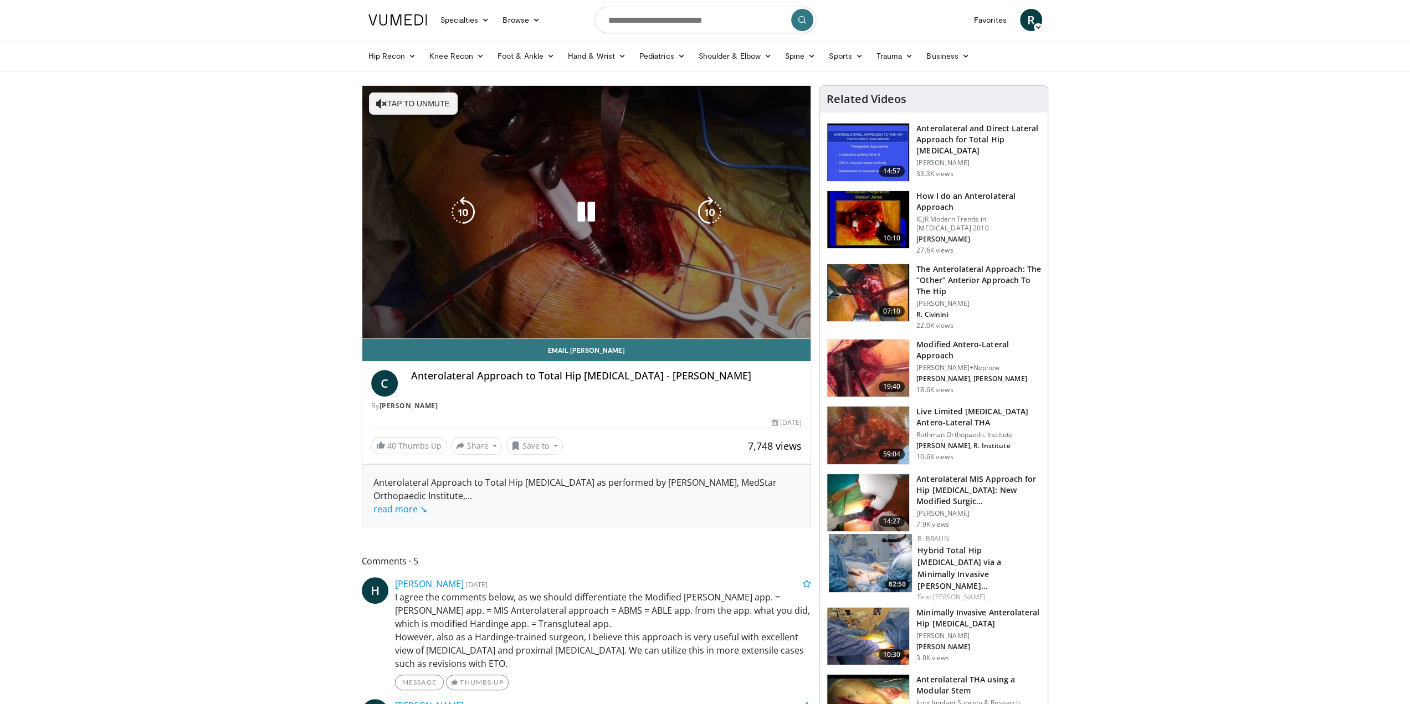
click at [448, 338] on div "Current Time 3:57 / Duration 18:23 Pause Skip Backward Skip Forward Unmute Load…" at bounding box center [586, 349] width 449 height 22
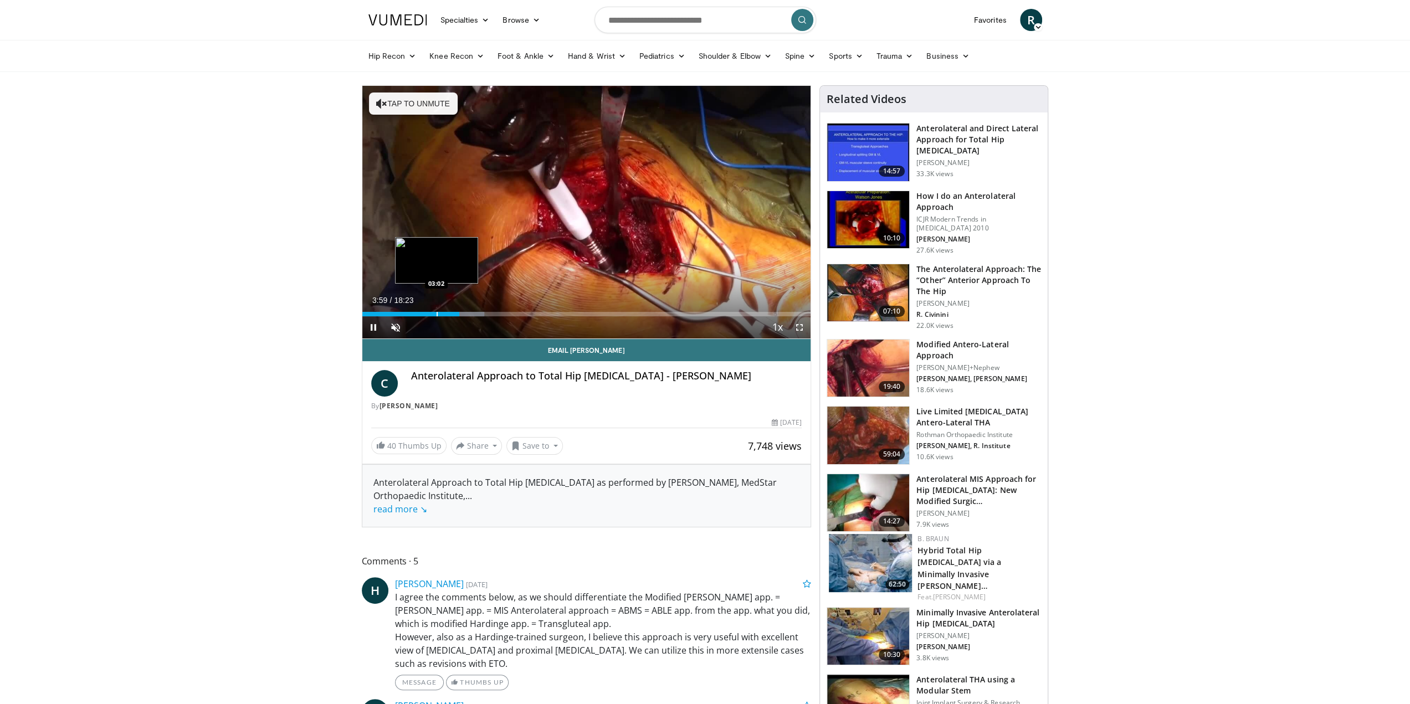
click at [436, 314] on div "Progress Bar" at bounding box center [436, 314] width 1 height 4
click at [390, 326] on span "Video Player" at bounding box center [395, 327] width 22 height 22
click at [795, 326] on span "Video Player" at bounding box center [799, 327] width 22 height 22
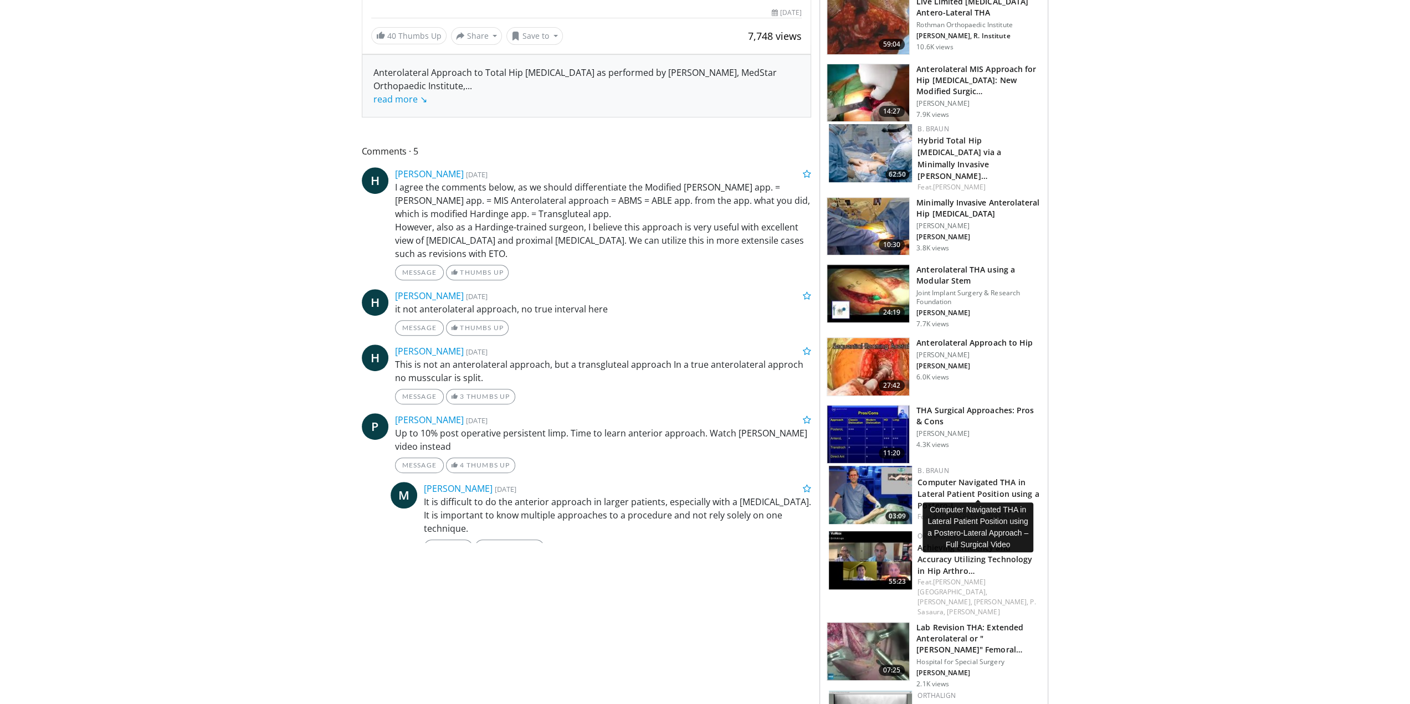
scroll to position [388, 0]
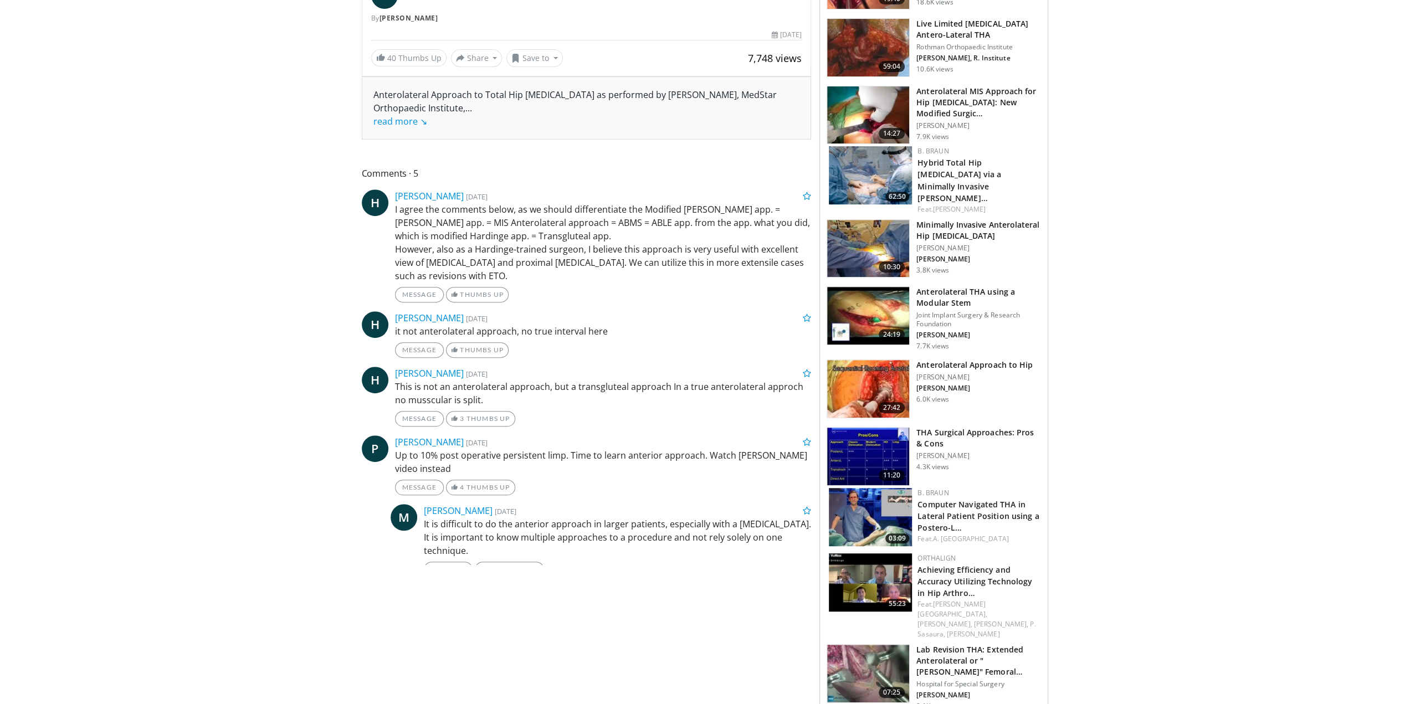
click at [959, 286] on h3 "Anterolateral THA using a Modular Stem" at bounding box center [978, 297] width 125 height 22
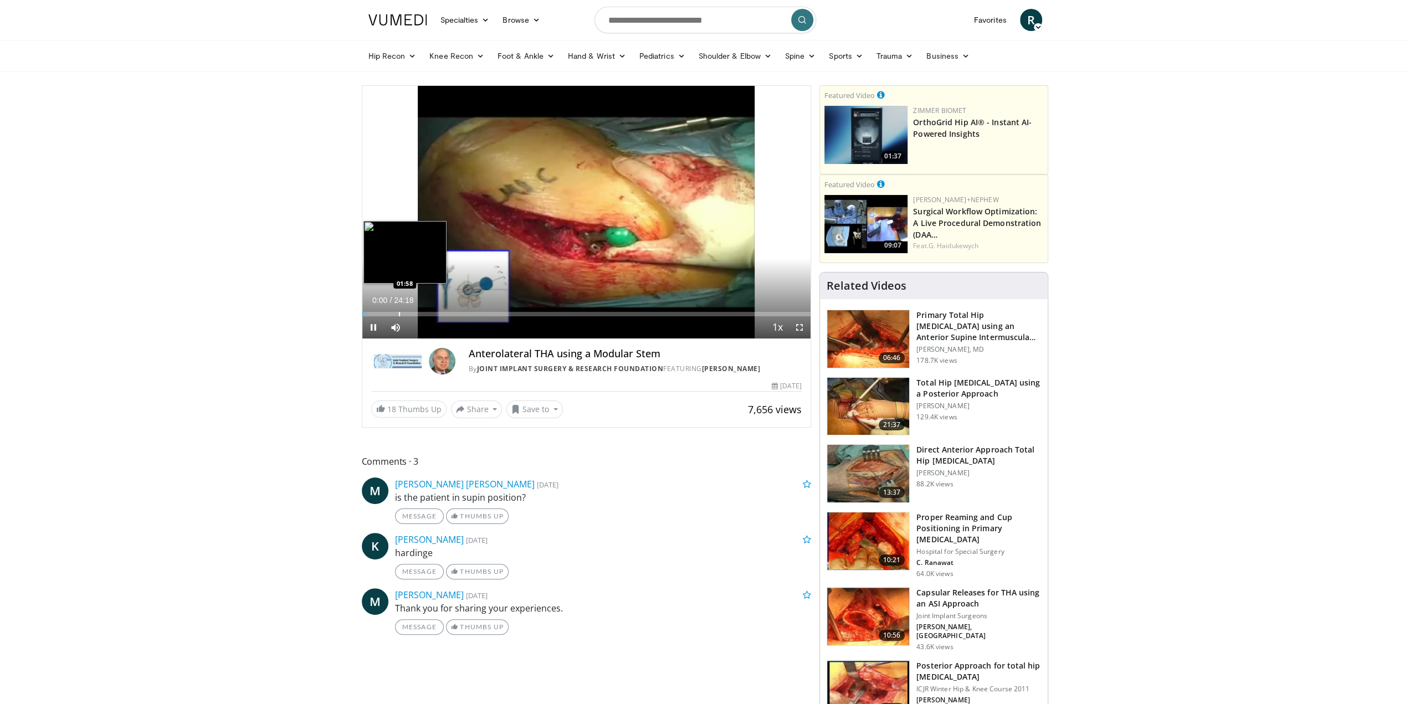
click at [399, 314] on div "Progress Bar" at bounding box center [399, 314] width 1 height 4
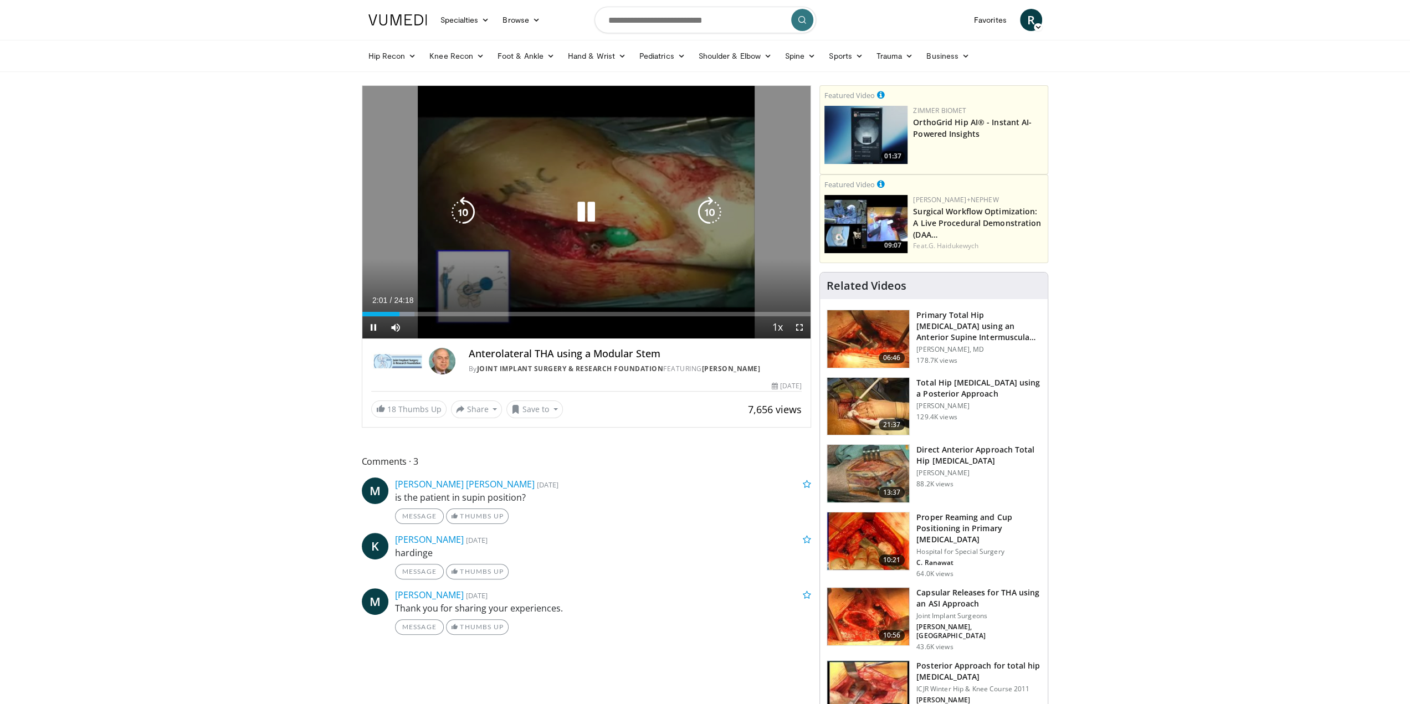
click at [587, 220] on icon "Video Player" at bounding box center [585, 212] width 31 height 31
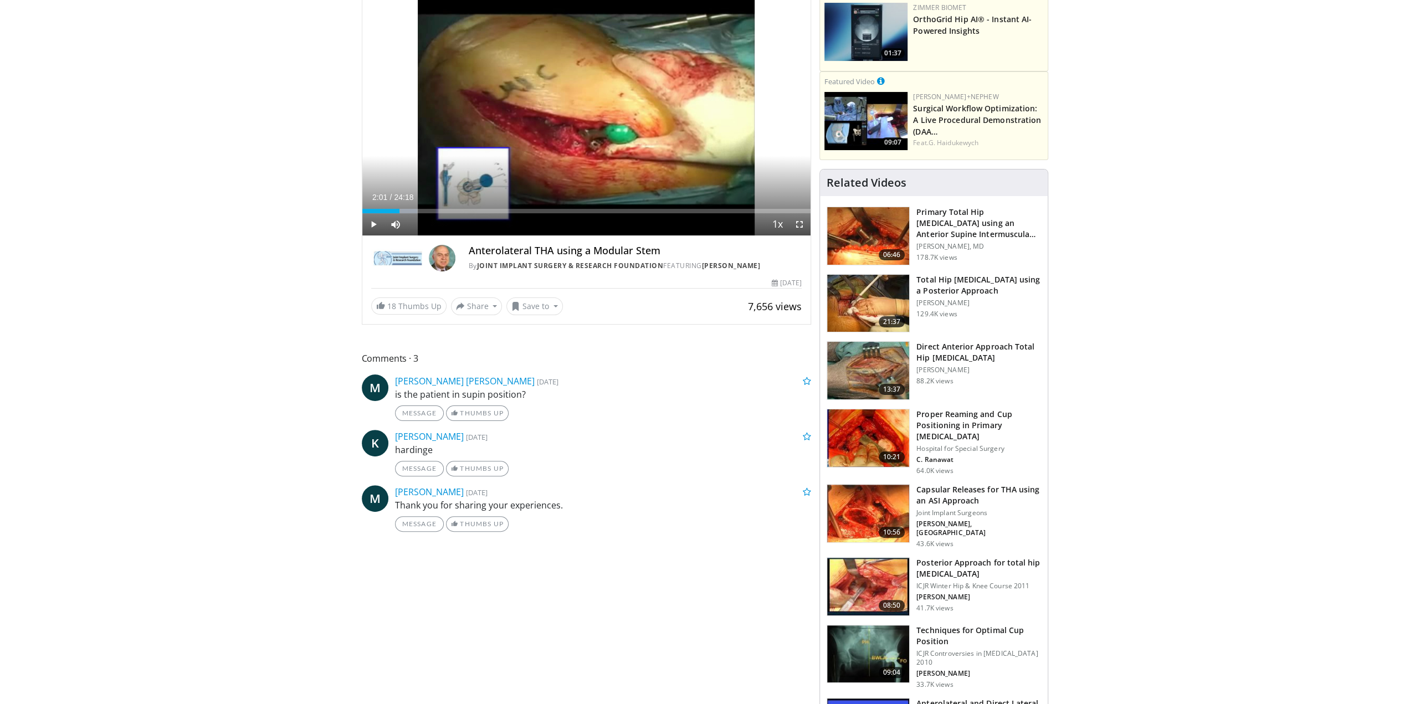
scroll to position [222, 0]
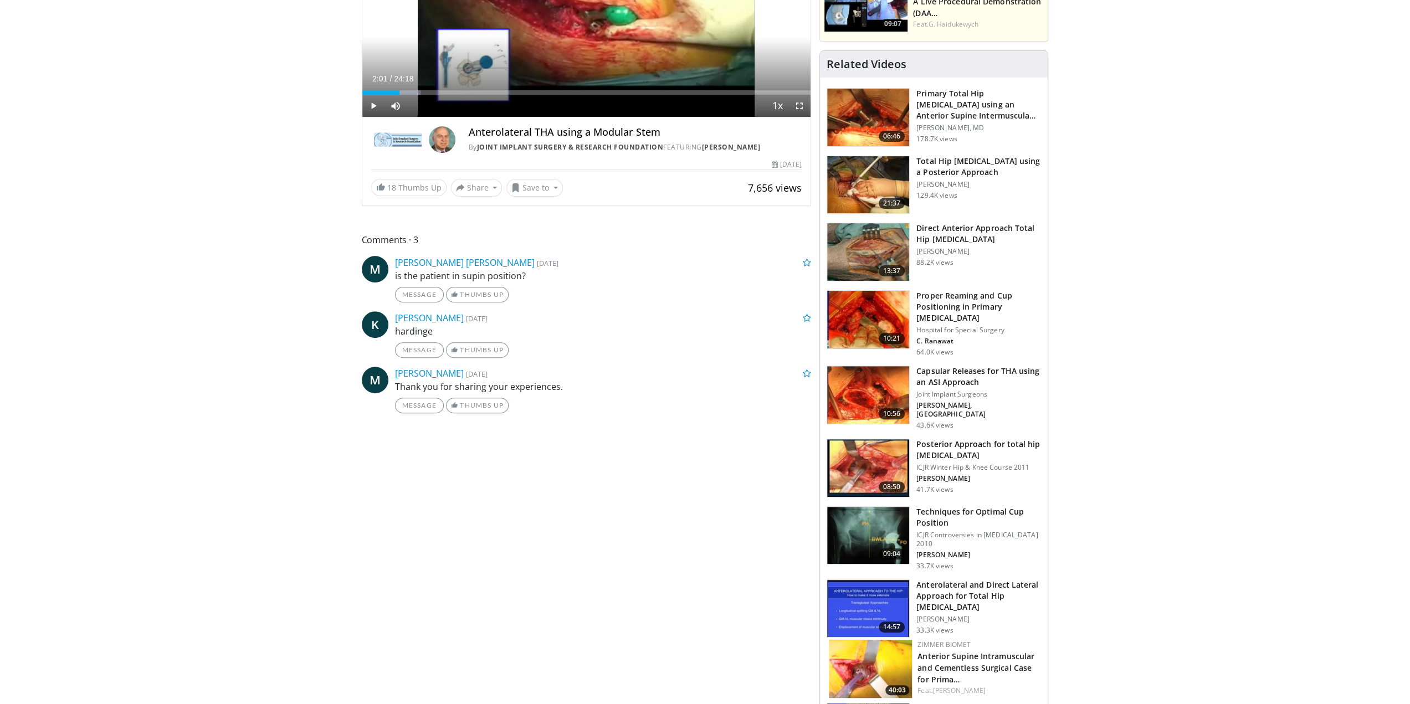
click at [923, 580] on h3 "Anterolateral and Direct Lateral Approach for Total Hip [MEDICAL_DATA]" at bounding box center [978, 595] width 125 height 33
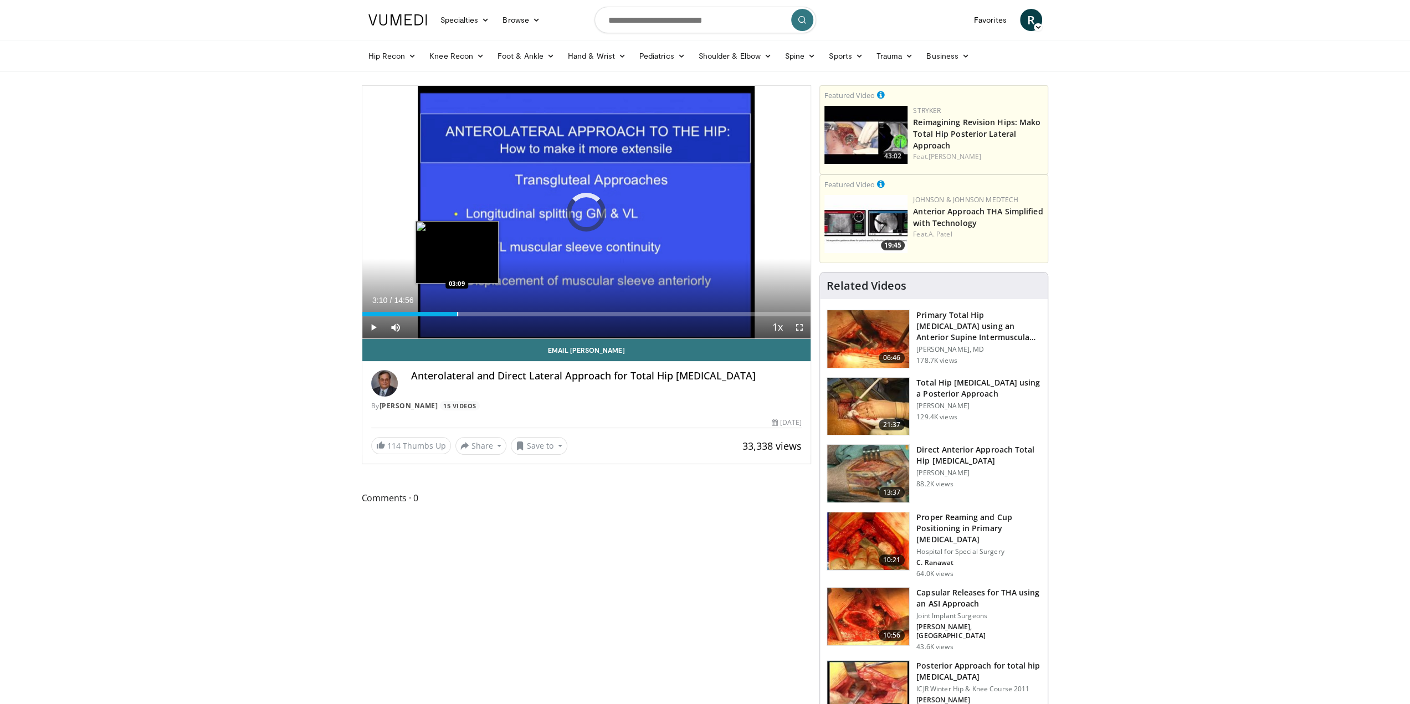
click at [457, 312] on div "Progress Bar" at bounding box center [457, 314] width 1 height 4
click at [502, 314] on div "Progress Bar" at bounding box center [502, 314] width 1 height 4
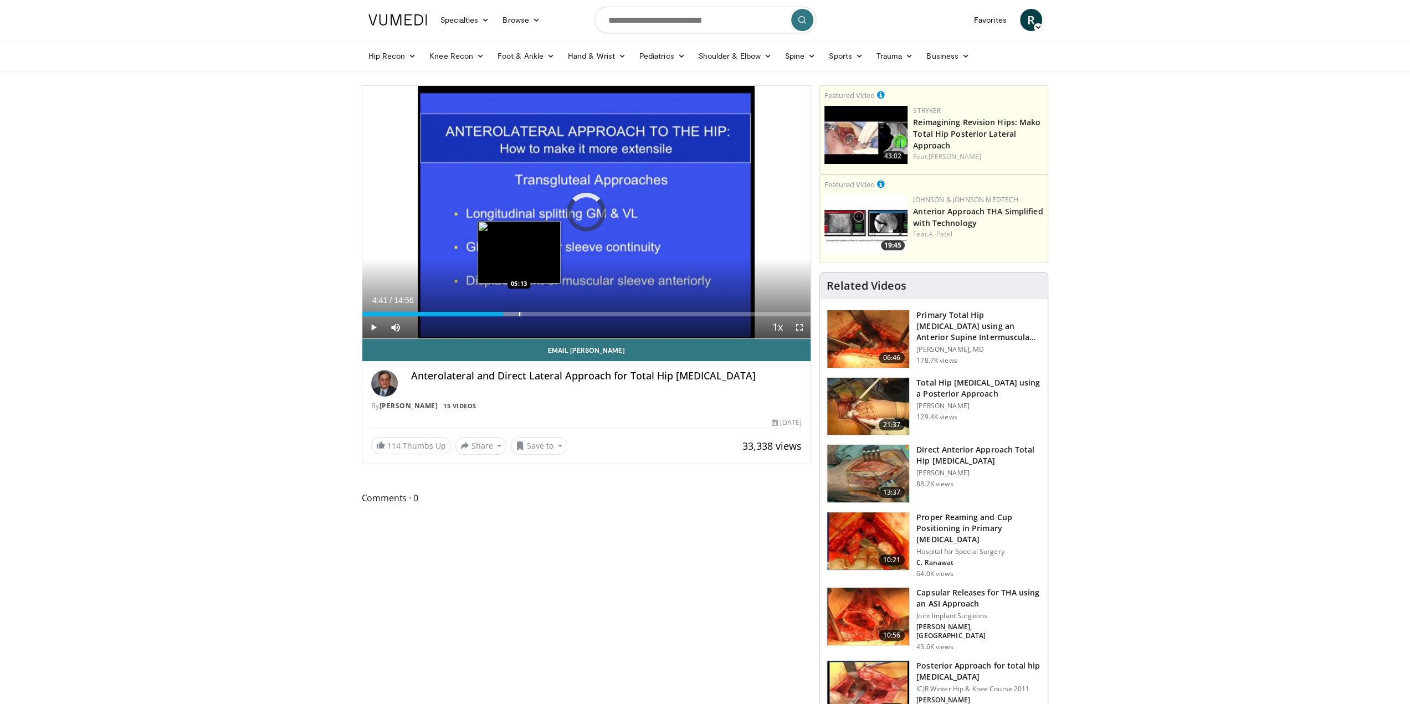
click at [519, 315] on div "Progress Bar" at bounding box center [519, 314] width 1 height 4
click at [551, 318] on video-js "**********" at bounding box center [586, 212] width 449 height 253
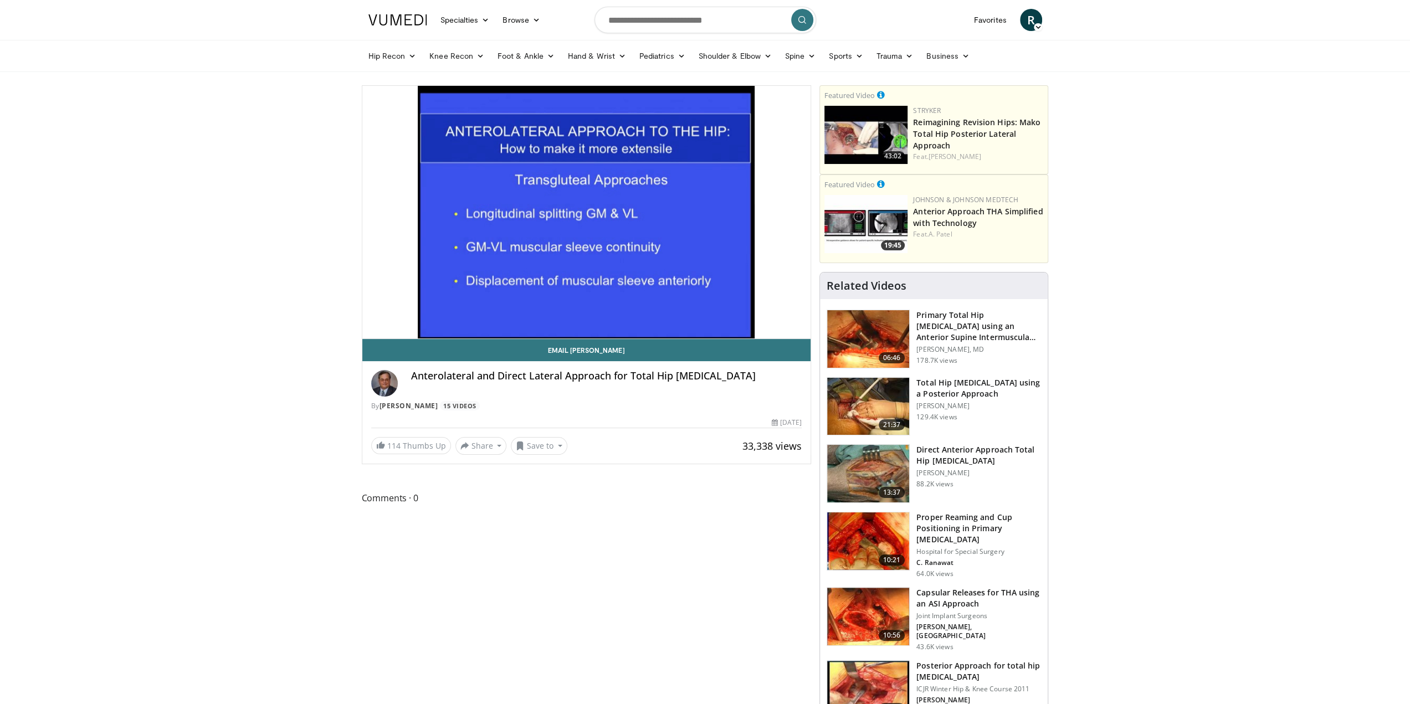
click at [563, 338] on div "Current Time 5:13 / Duration 14:56 Pause Skip Backward Skip Forward Mute Loaded…" at bounding box center [586, 349] width 449 height 22
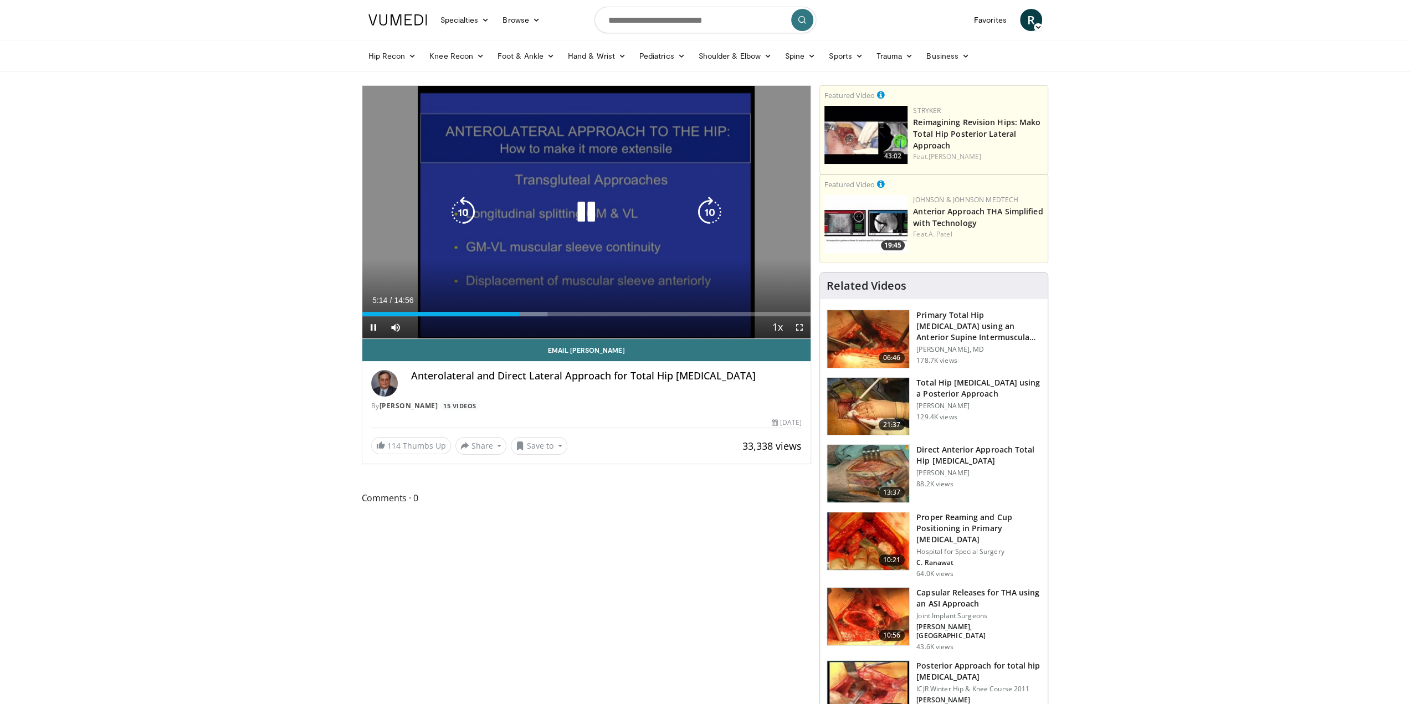
click at [576, 318] on div "Current Time 5:14 / Duration 14:56 Pause Skip Backward Skip Forward Mute Loaded…" at bounding box center [586, 327] width 449 height 22
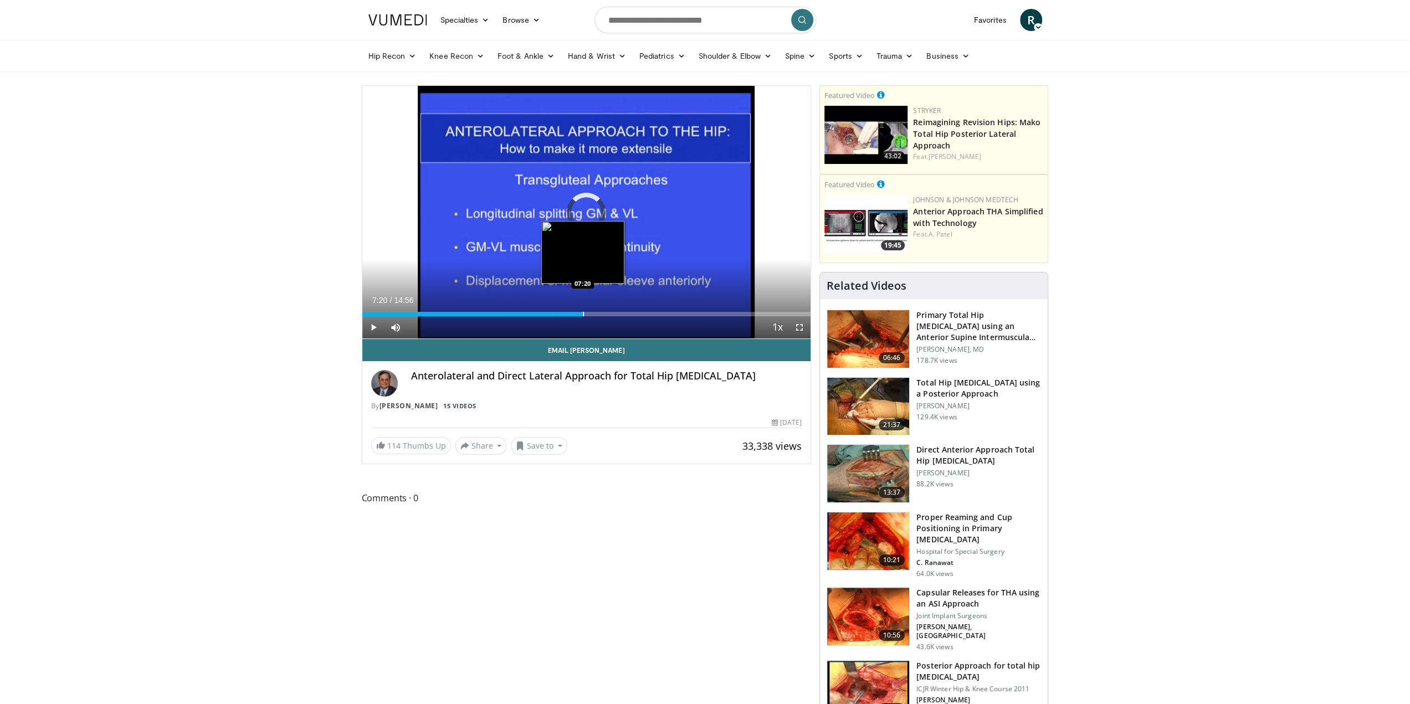
click at [583, 312] on div "Progress Bar" at bounding box center [583, 314] width 1 height 4
click at [616, 312] on div "Progress Bar" at bounding box center [615, 314] width 1 height 4
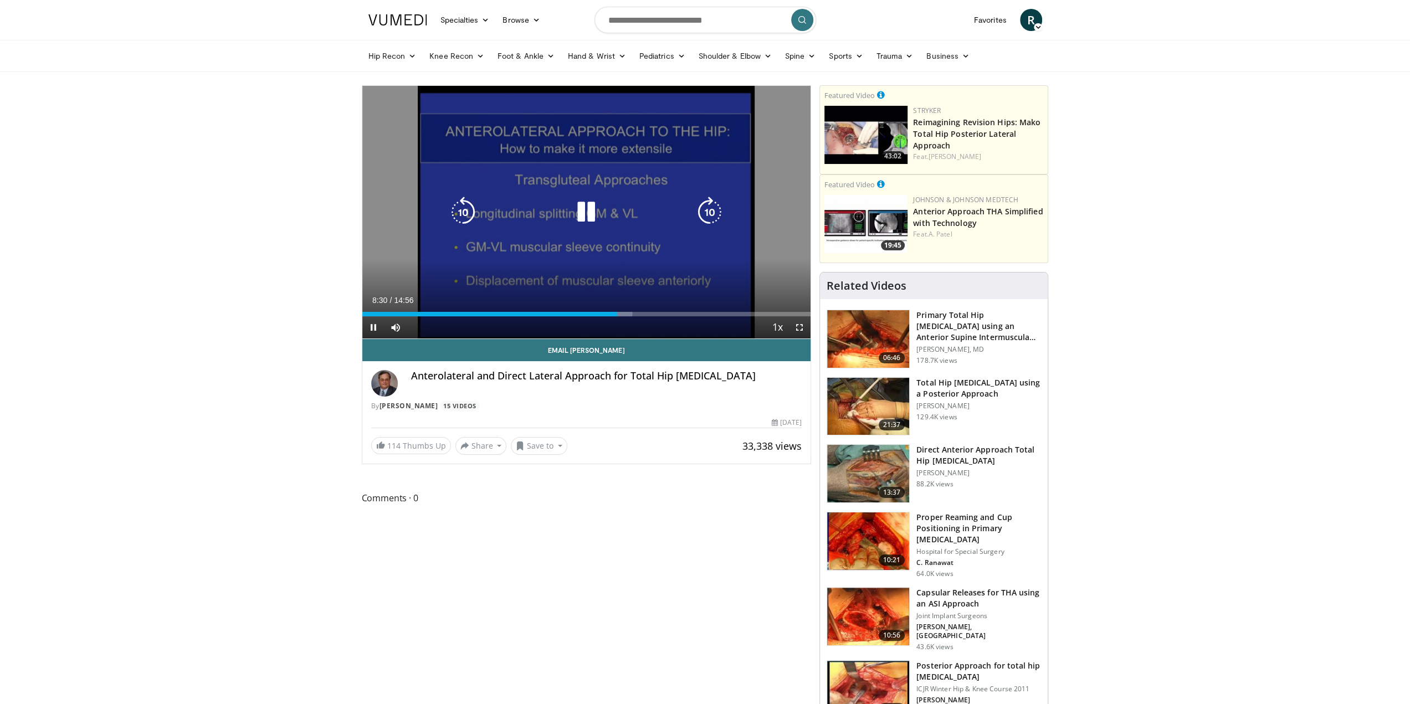
click at [608, 225] on div "10 seconds Tap to unmute" at bounding box center [586, 212] width 449 height 253
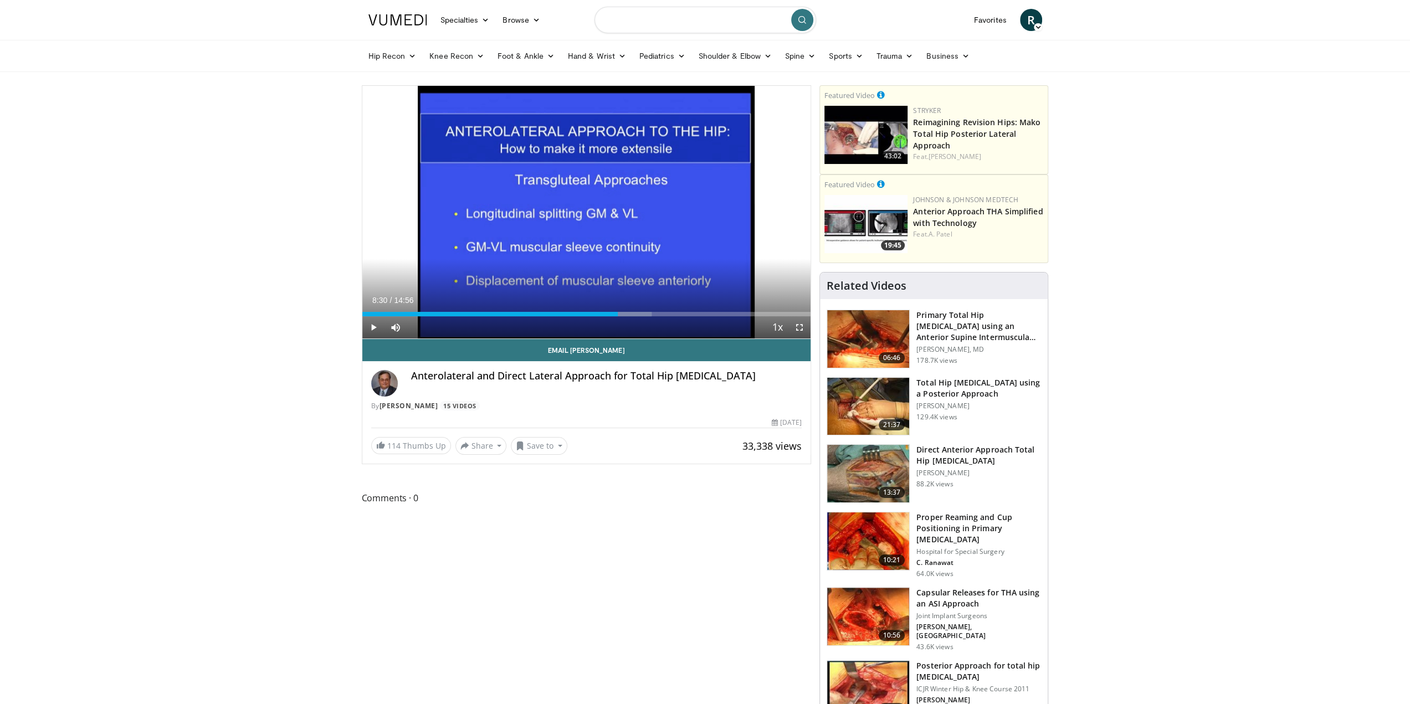
click at [656, 31] on input "Search topics, interventions" at bounding box center [705, 20] width 222 height 27
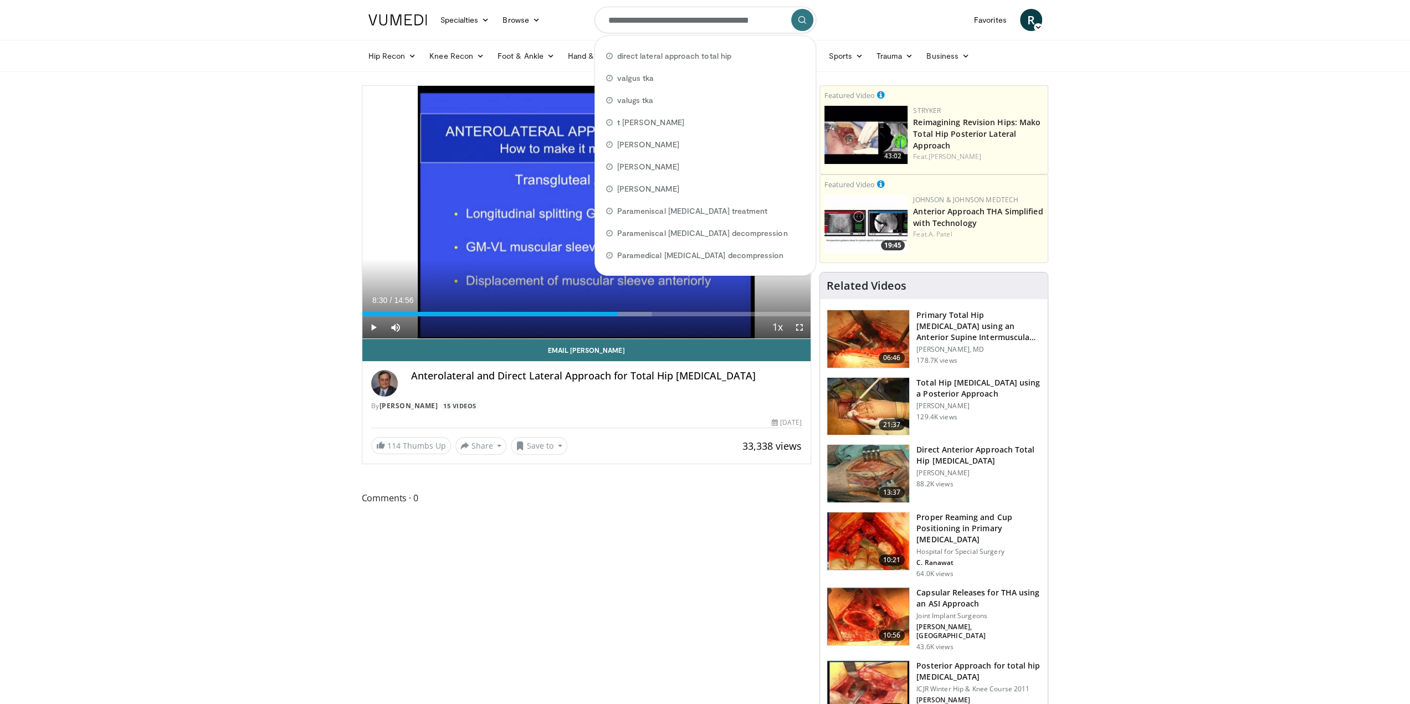
type input "**********"
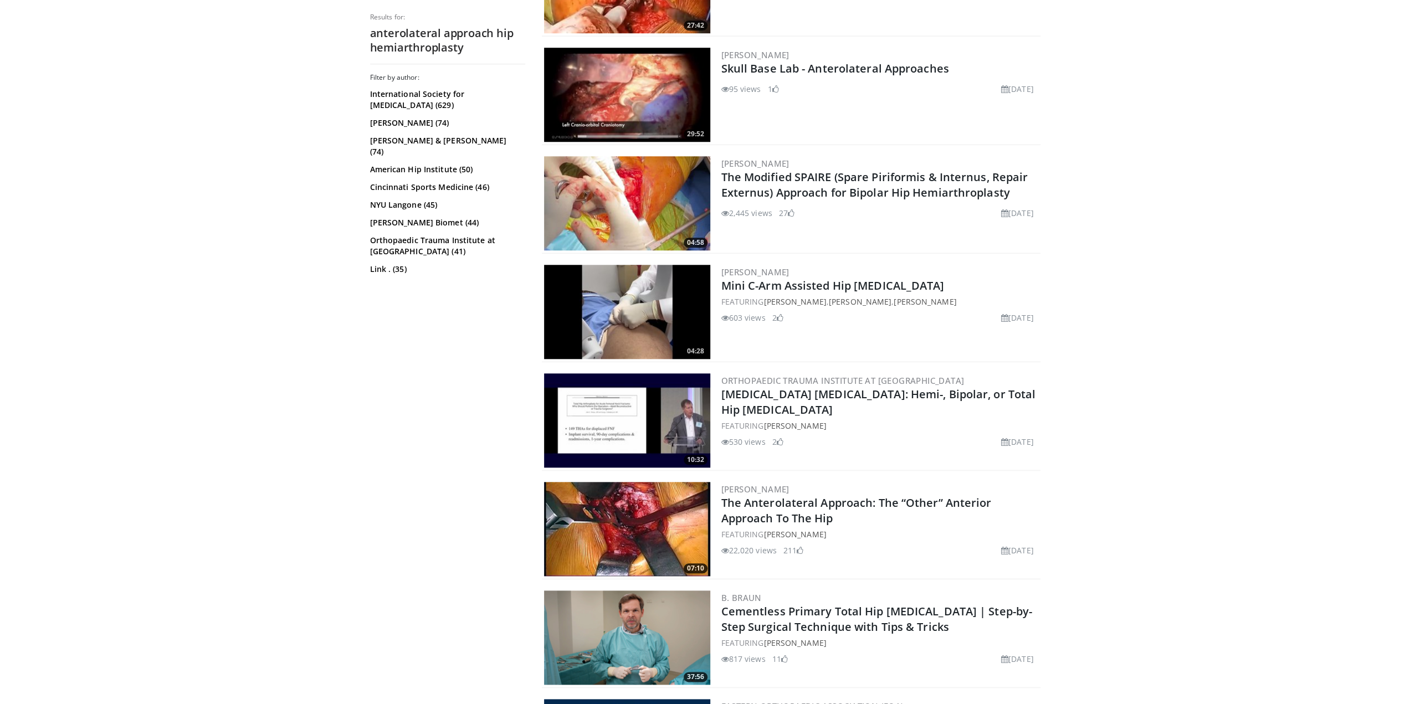
scroll to position [997, 0]
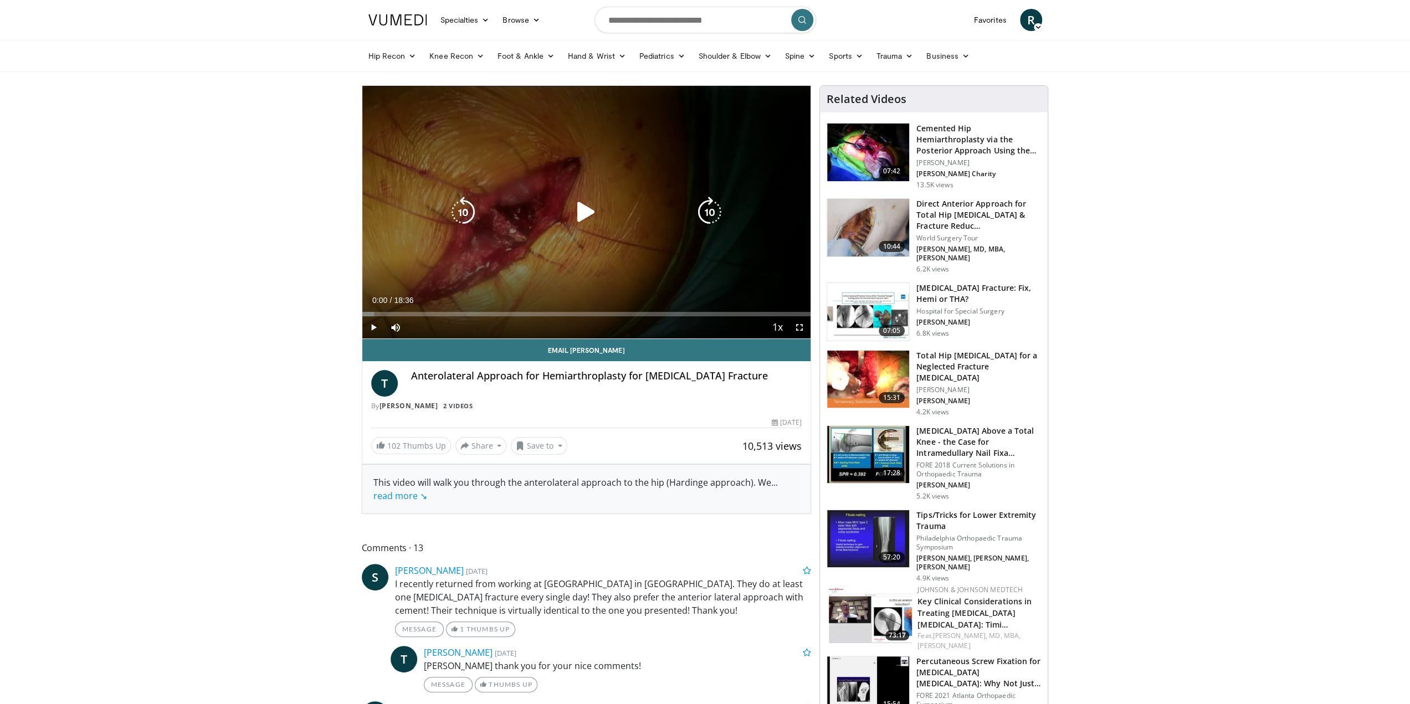
click at [575, 215] on icon "Video Player" at bounding box center [585, 212] width 31 height 31
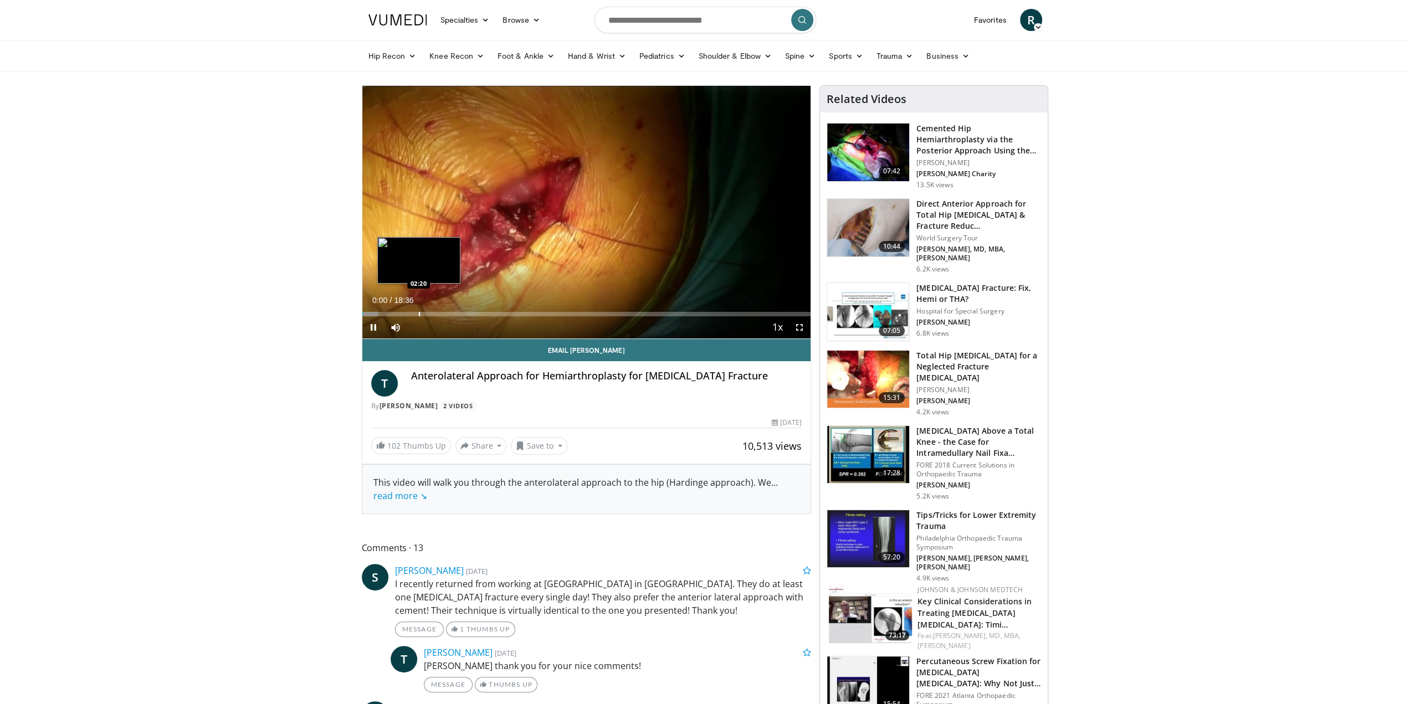
click at [419, 314] on div "Progress Bar" at bounding box center [419, 314] width 1 height 4
click at [801, 323] on span "Video Player" at bounding box center [799, 327] width 22 height 22
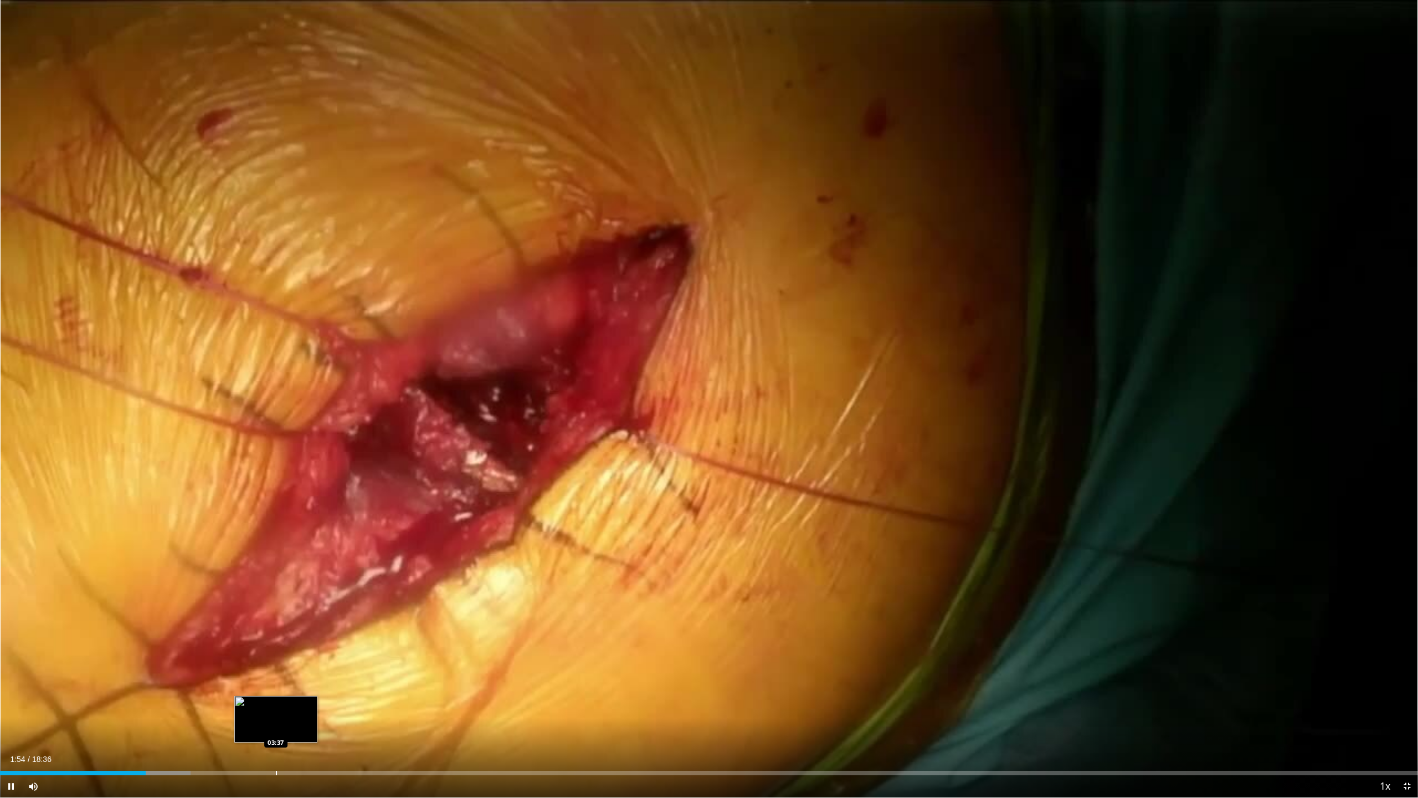
click at [276, 703] on div "Progress Bar" at bounding box center [276, 772] width 1 height 4
click at [179, 703] on div "Progress Bar" at bounding box center [179, 772] width 1 height 4
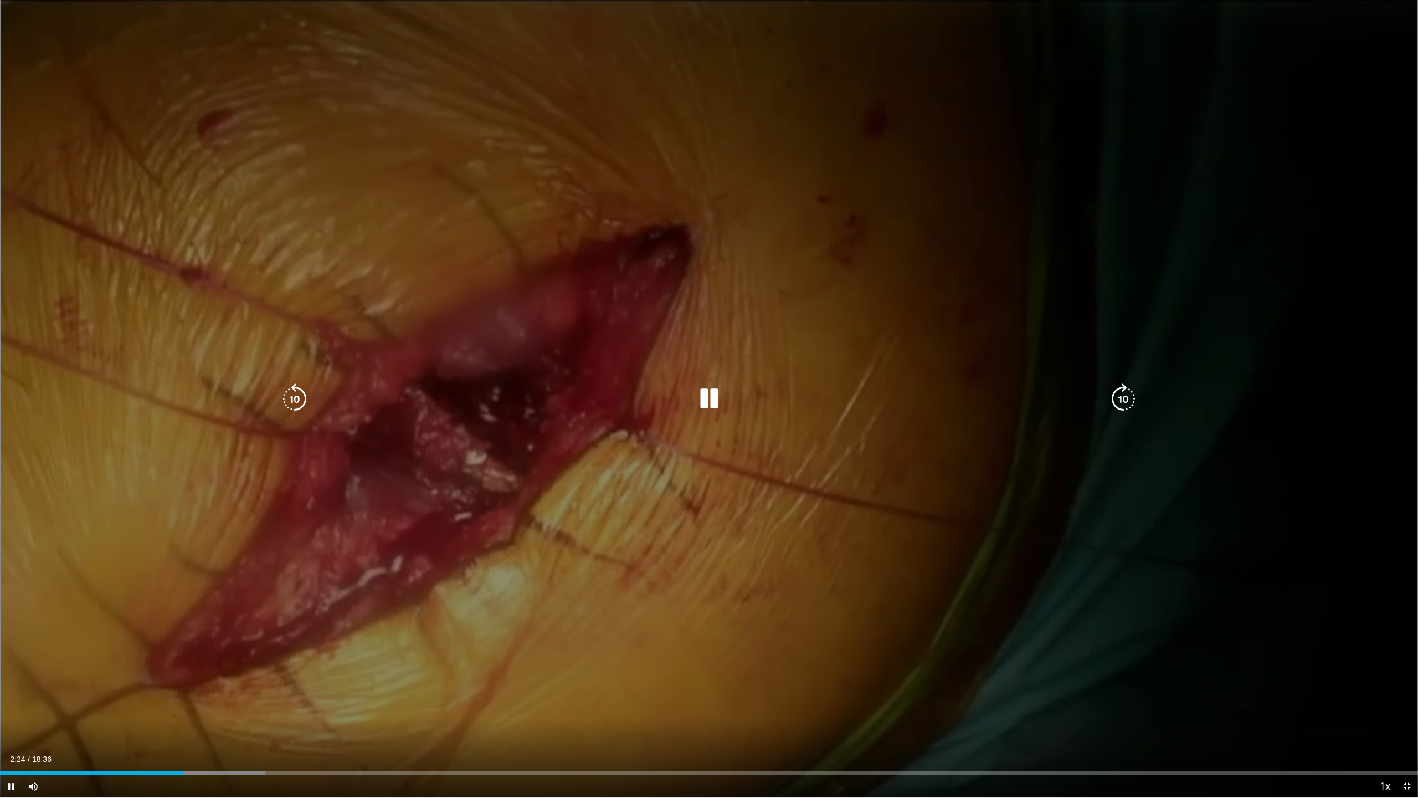
click at [705, 395] on icon "Video Player" at bounding box center [708, 398] width 31 height 31
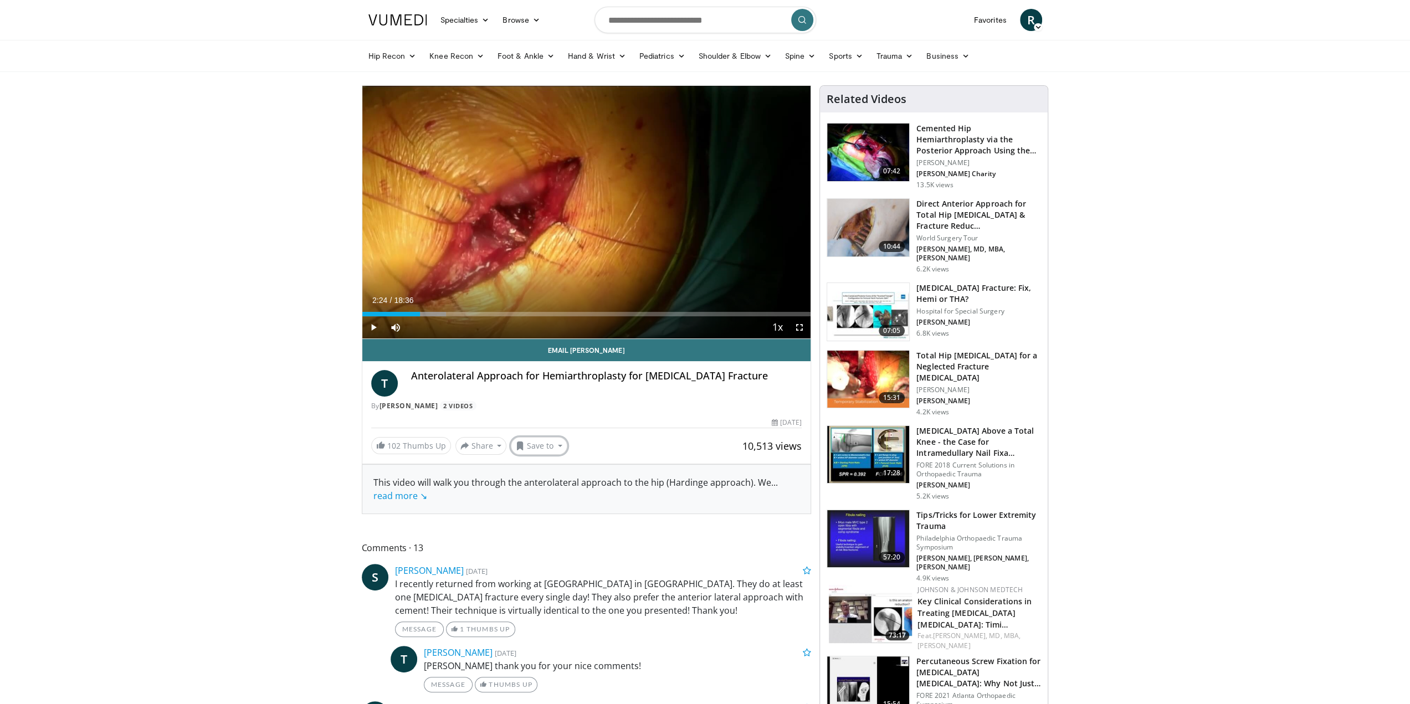
click at [548, 452] on button "Save to" at bounding box center [539, 446] width 56 height 18
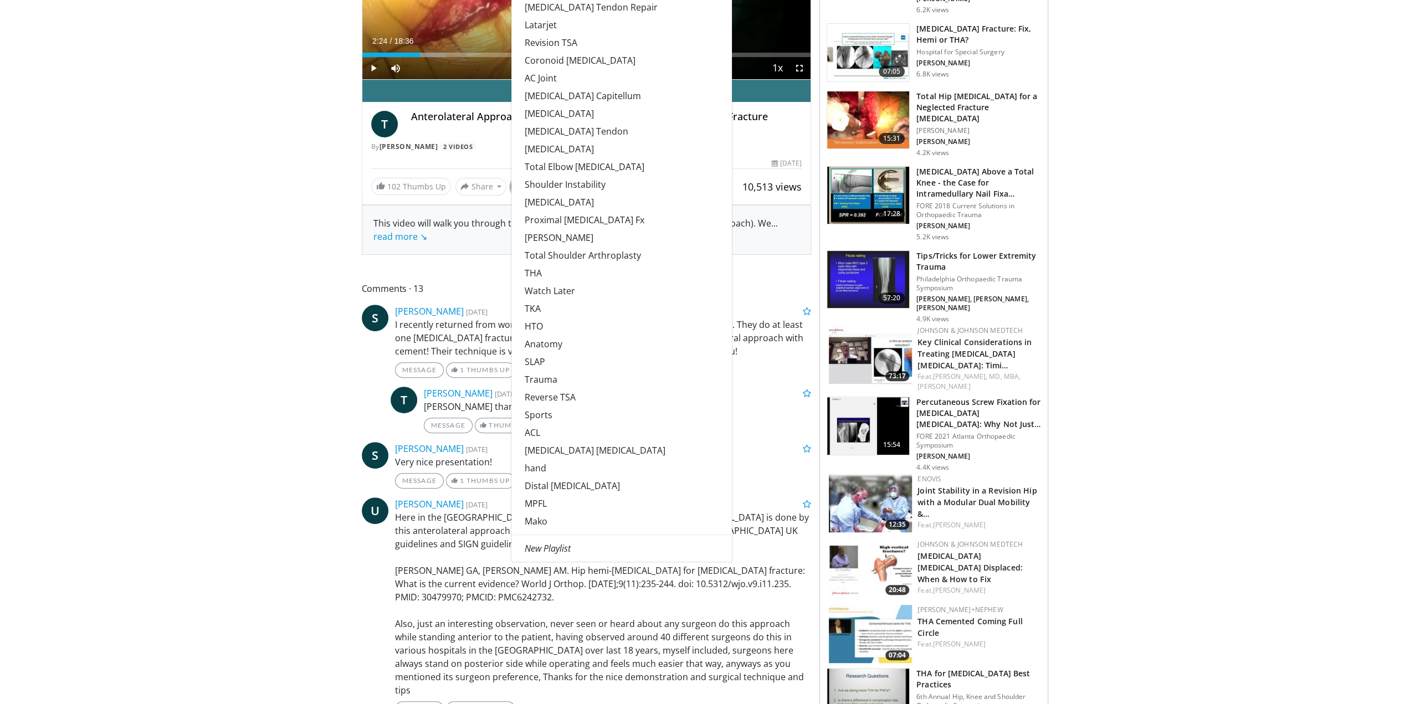
scroll to position [277, 0]
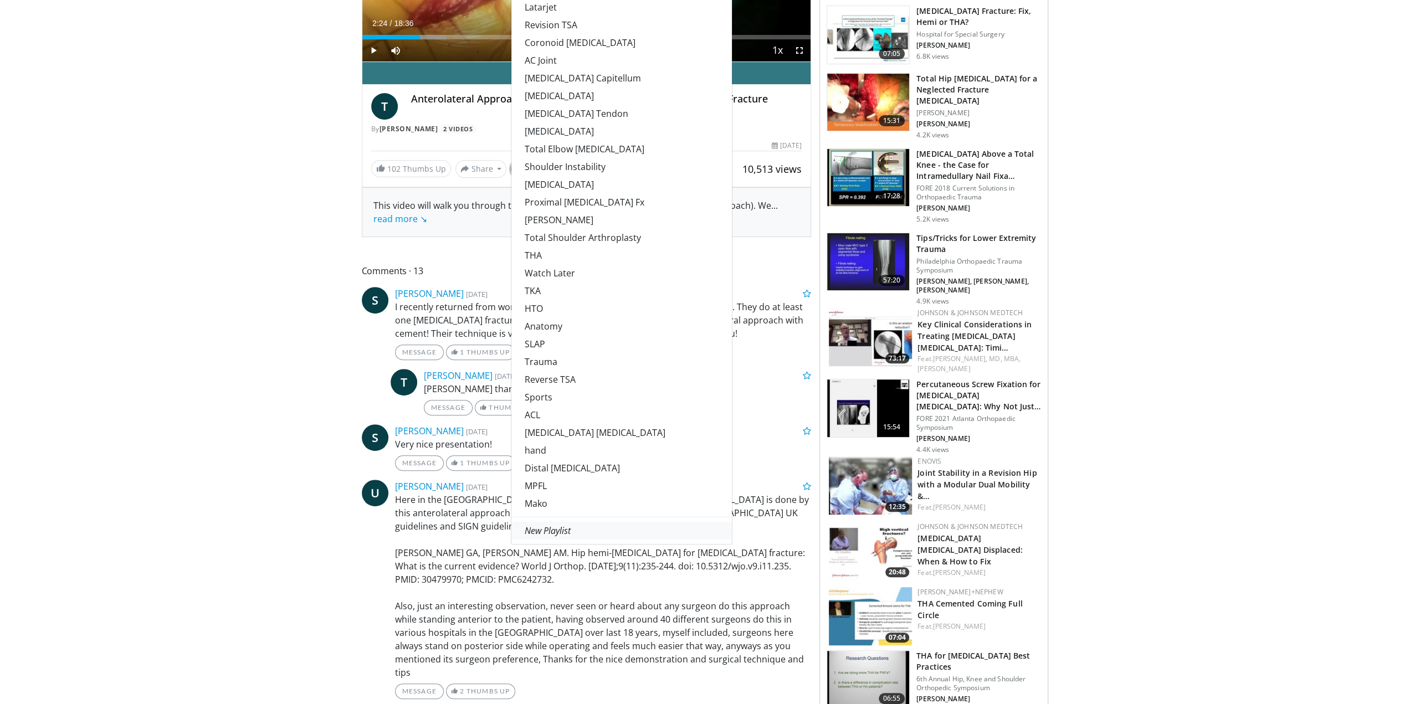
click at [543, 535] on link "New Playlist" at bounding box center [621, 531] width 220 height 18
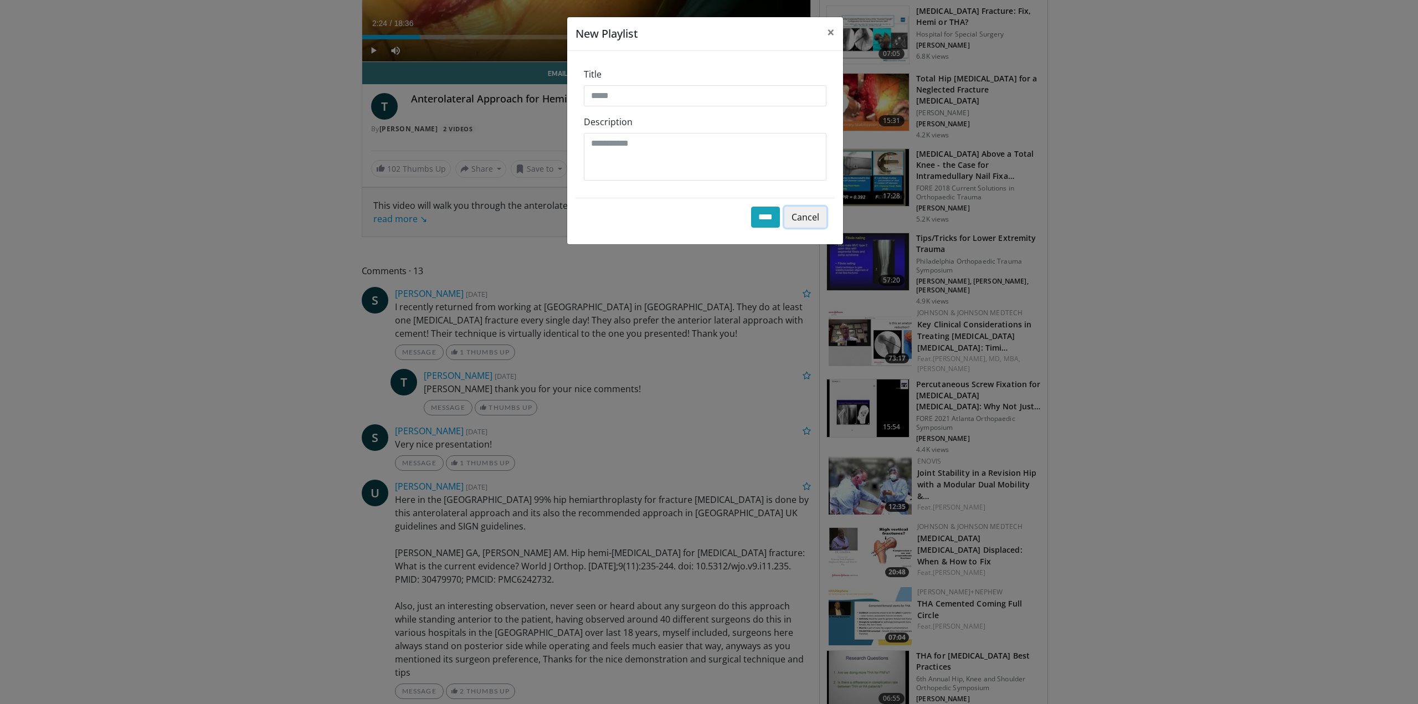
click at [806, 215] on button "Cancel" at bounding box center [805, 217] width 42 height 21
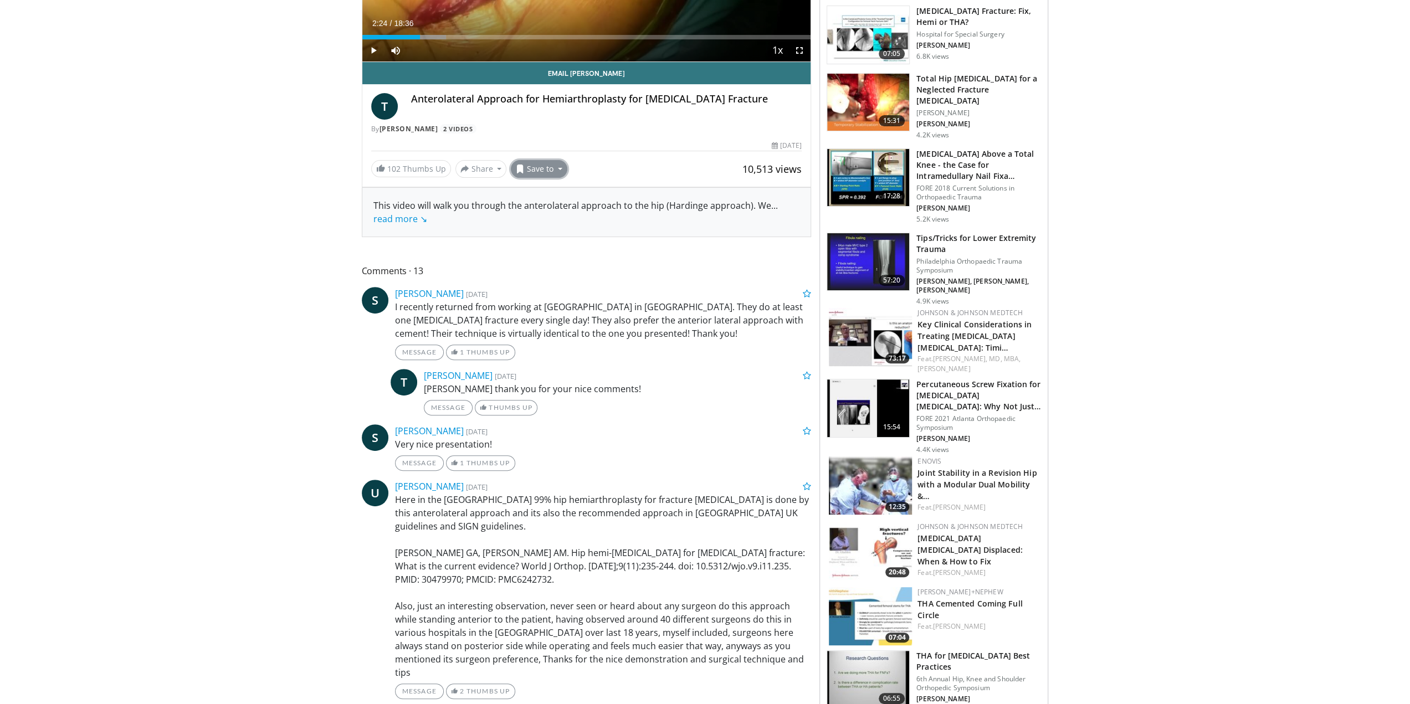
click at [545, 168] on button "Save to" at bounding box center [539, 169] width 56 height 18
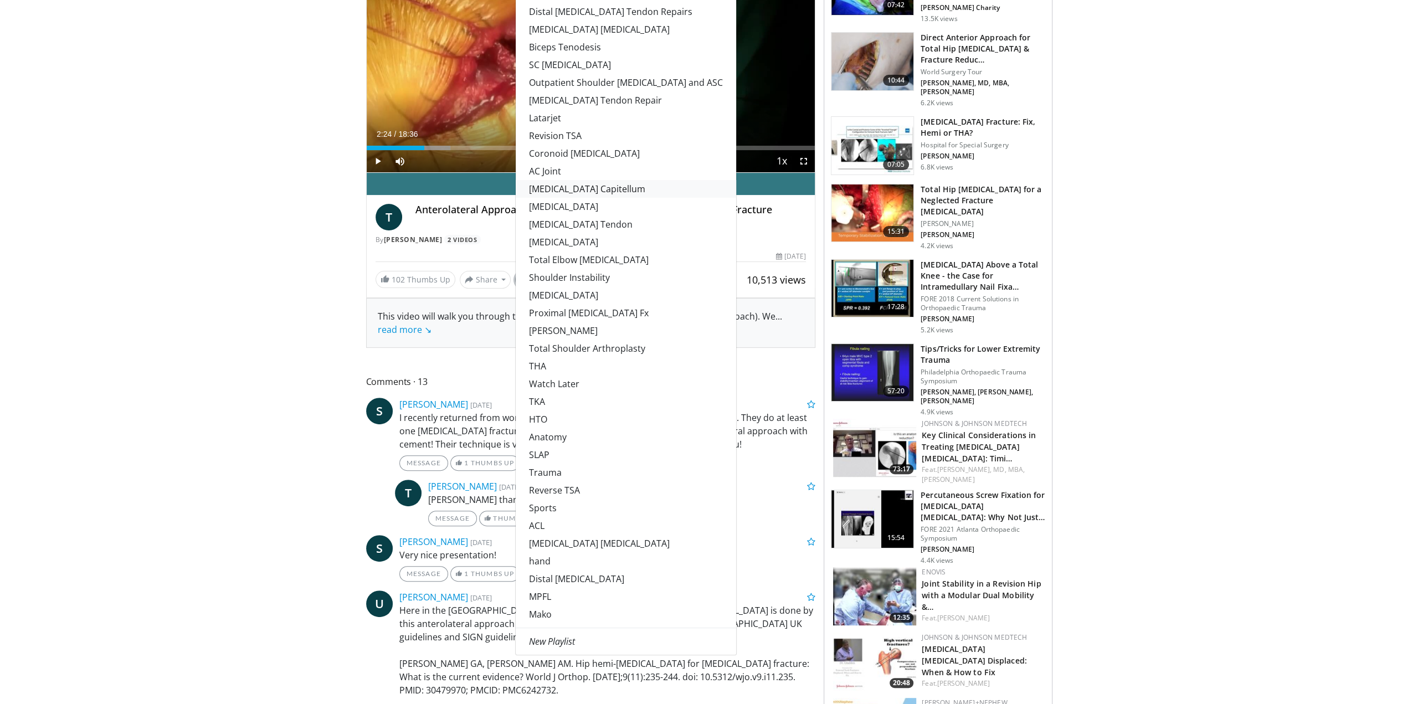
scroll to position [222, 0]
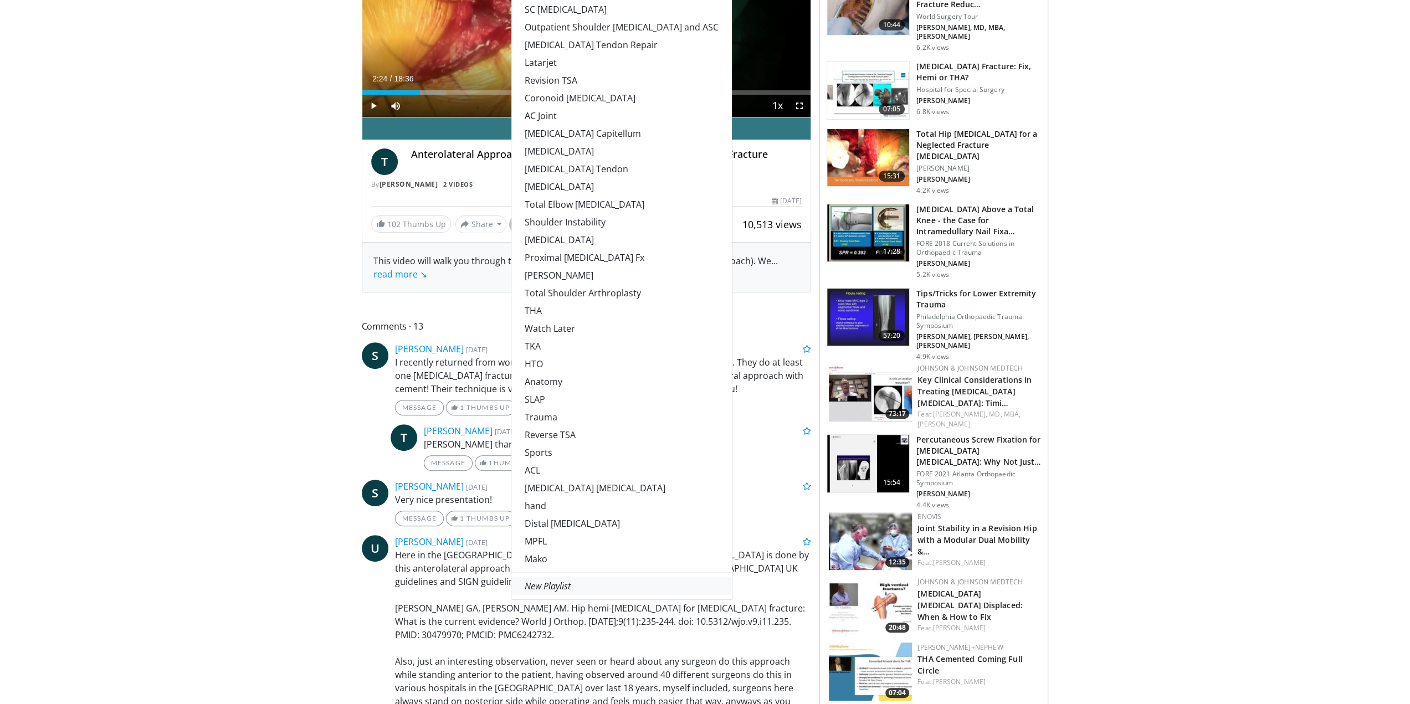
click at [544, 588] on em "New Playlist" at bounding box center [548, 586] width 46 height 12
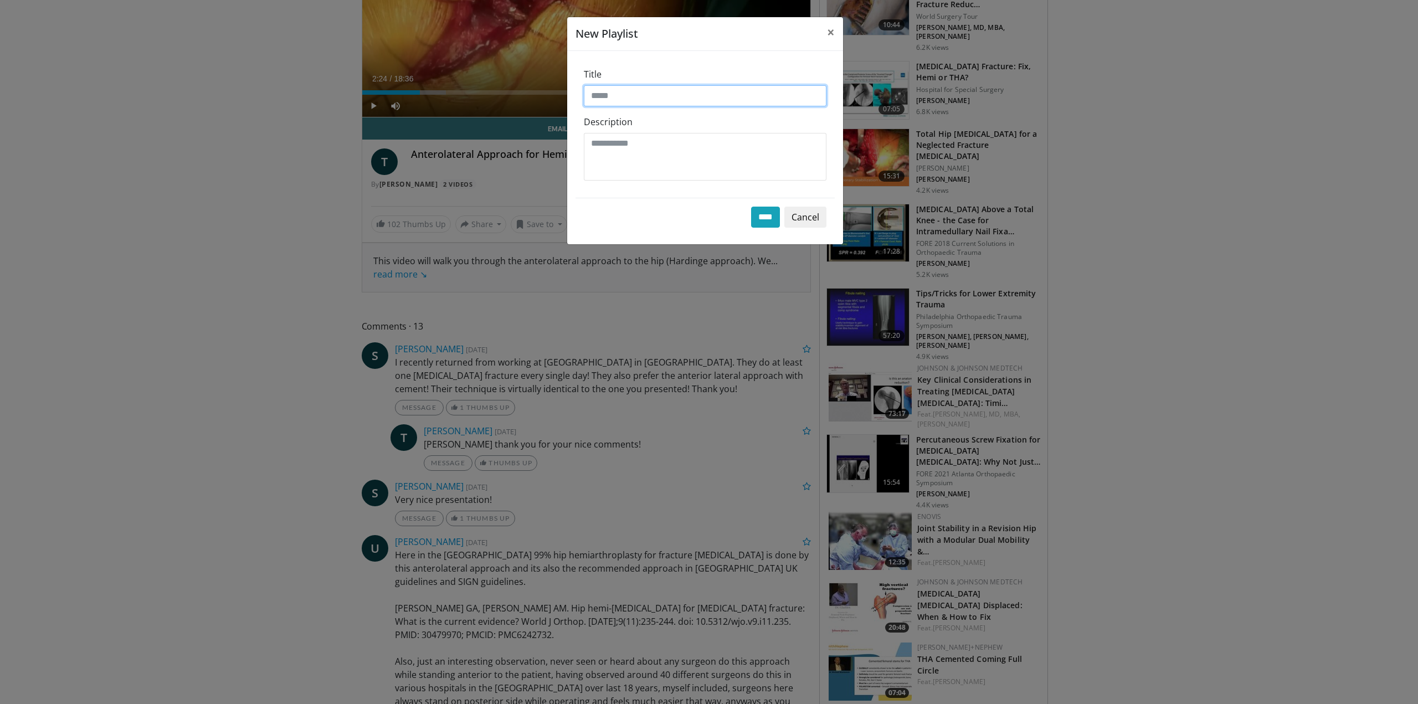
click at [646, 100] on input "Title" at bounding box center [705, 95] width 243 height 21
type input "**********"
click at [754, 218] on input "****" at bounding box center [765, 217] width 29 height 21
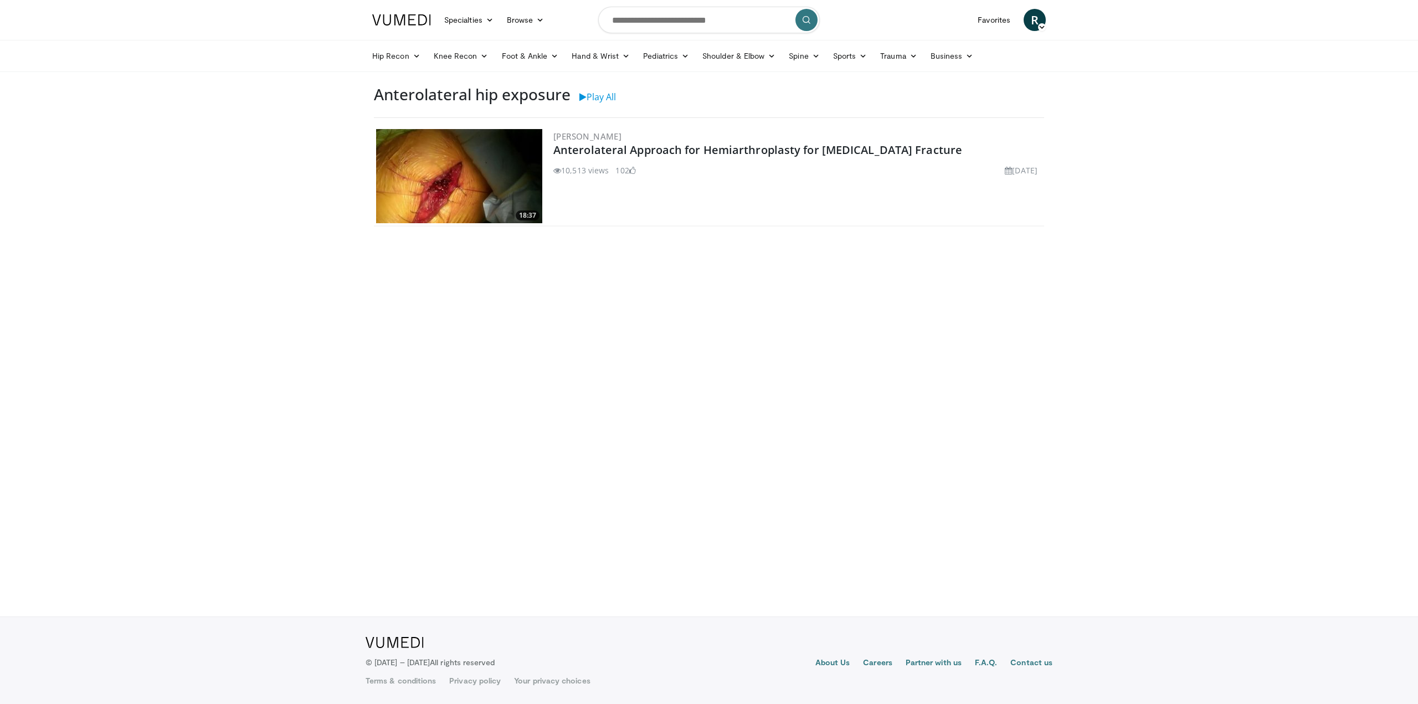
click at [461, 182] on img at bounding box center [459, 176] width 166 height 94
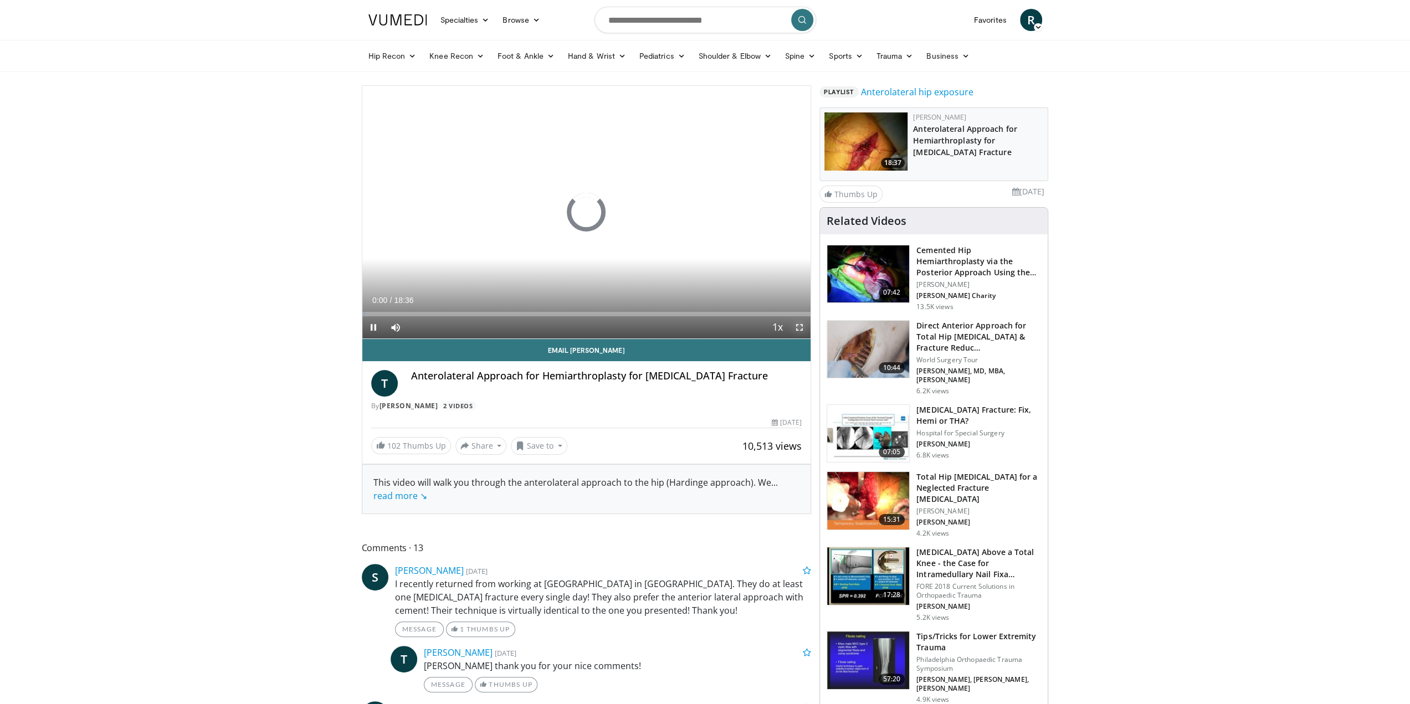
click at [799, 327] on span "Video Player" at bounding box center [799, 327] width 22 height 22
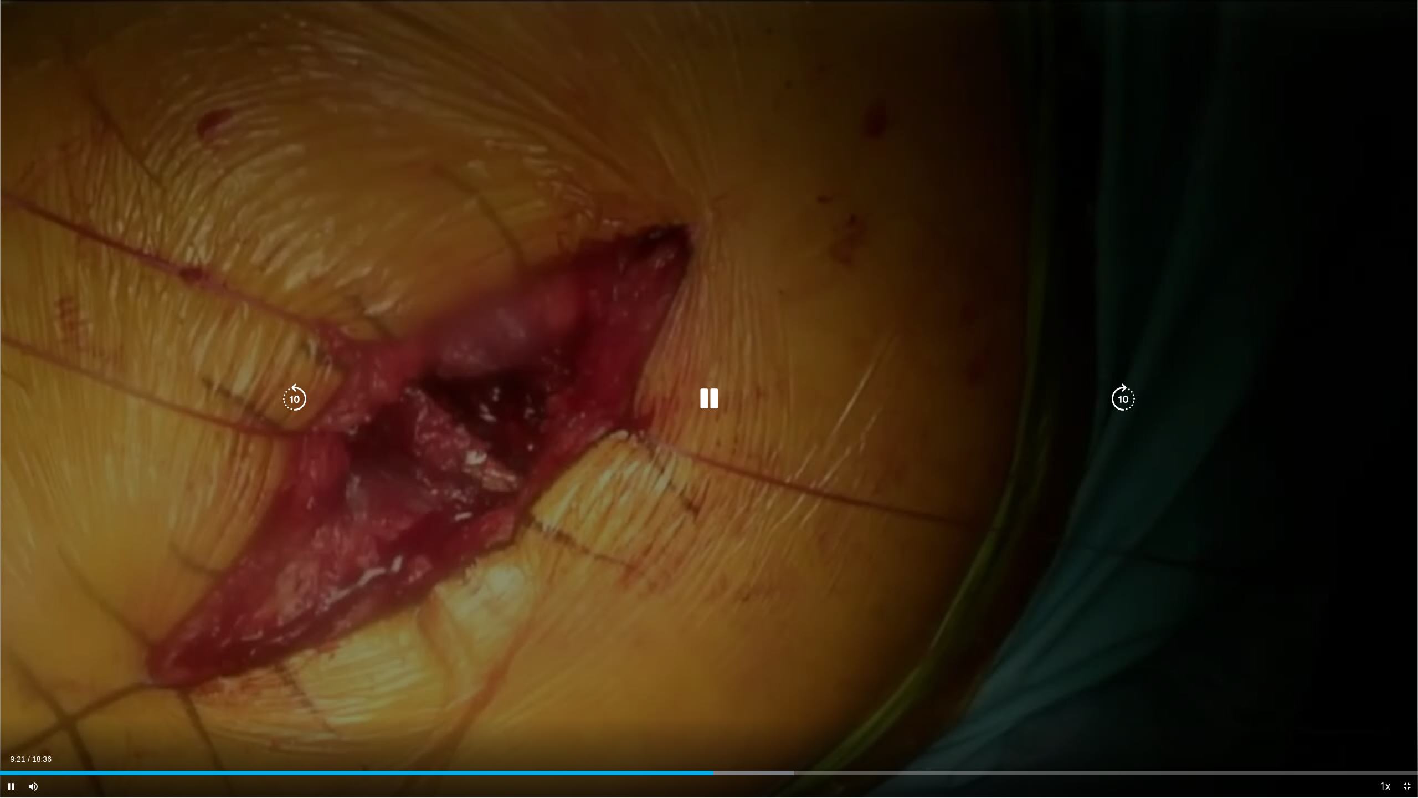
click at [703, 397] on icon "Video Player" at bounding box center [708, 398] width 31 height 31
